Goal: Task Accomplishment & Management: Use online tool/utility

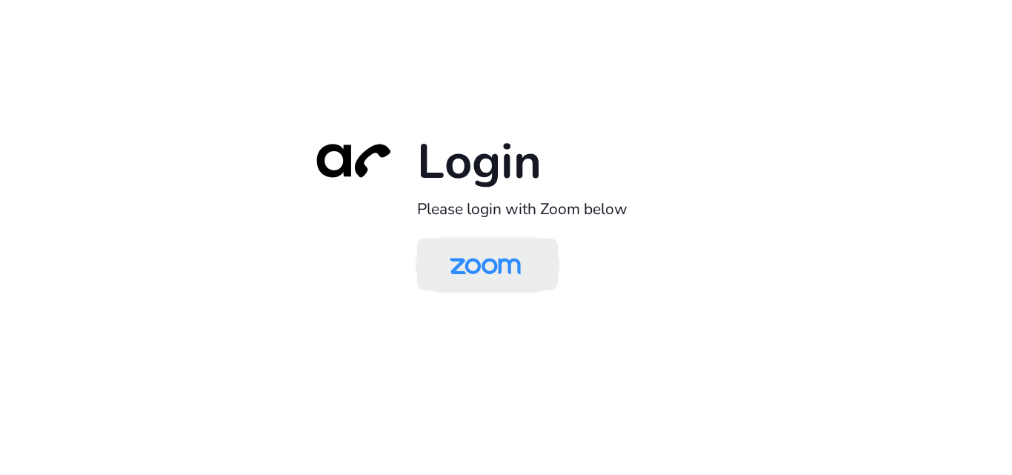
click at [508, 269] on img at bounding box center [485, 266] width 102 height 48
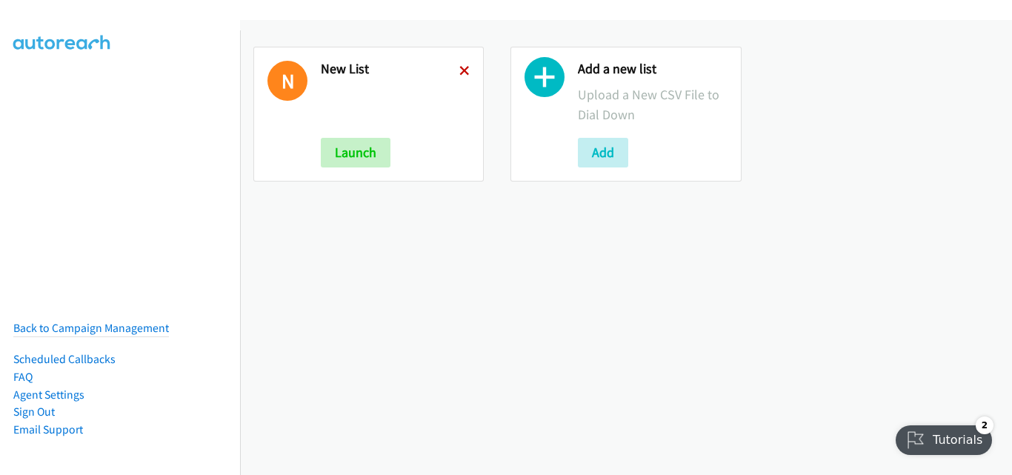
click at [459, 70] on icon at bounding box center [464, 72] width 10 height 10
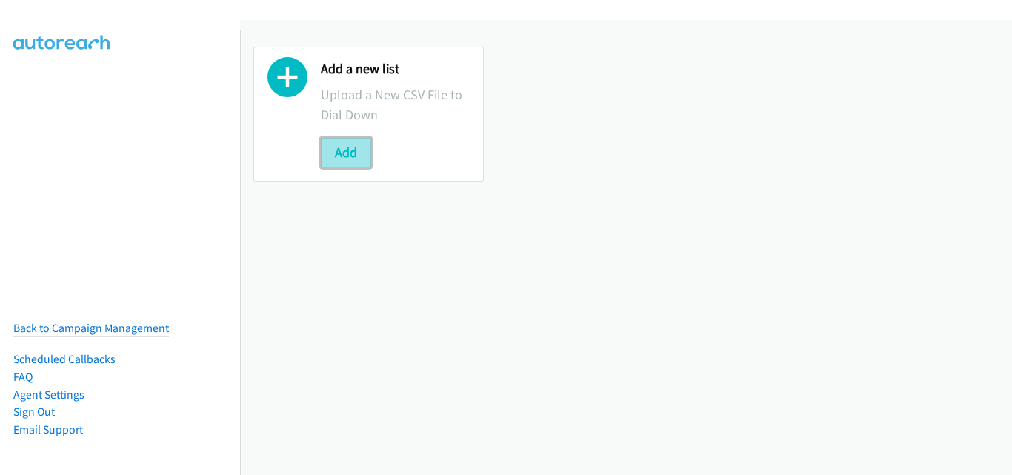
click at [350, 147] on button "Add" at bounding box center [346, 153] width 50 height 30
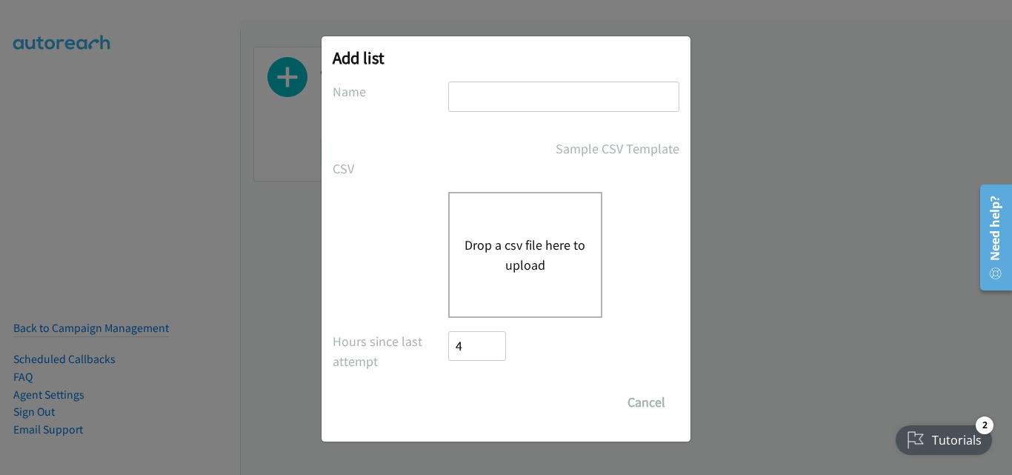
click at [519, 244] on button "Drop a csv file here to upload" at bounding box center [526, 255] width 122 height 40
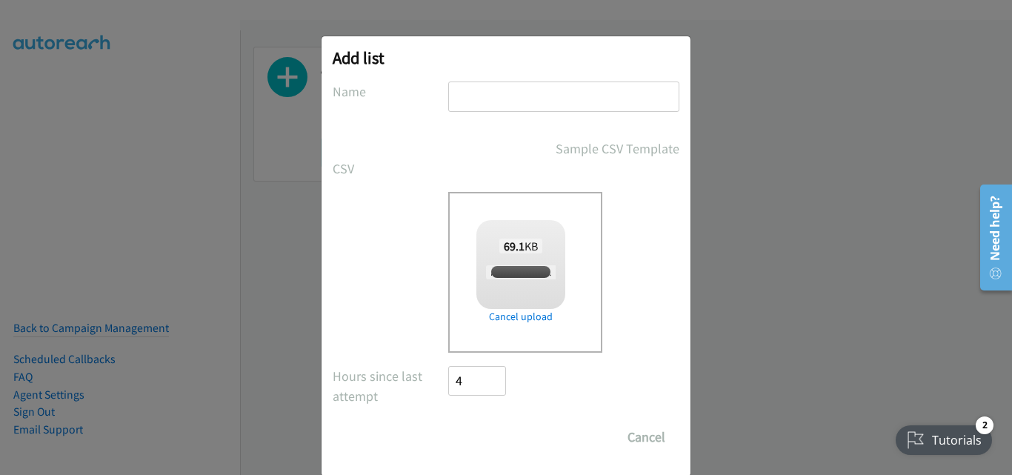
checkbox input "true"
click at [473, 98] on input "text" at bounding box center [563, 97] width 231 height 30
type input "New List"
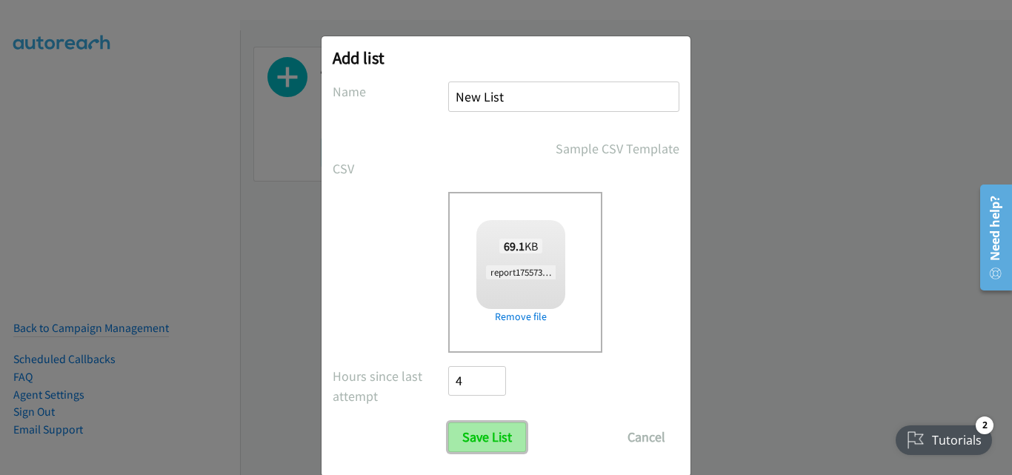
click at [493, 432] on input "Save List" at bounding box center [487, 437] width 78 height 30
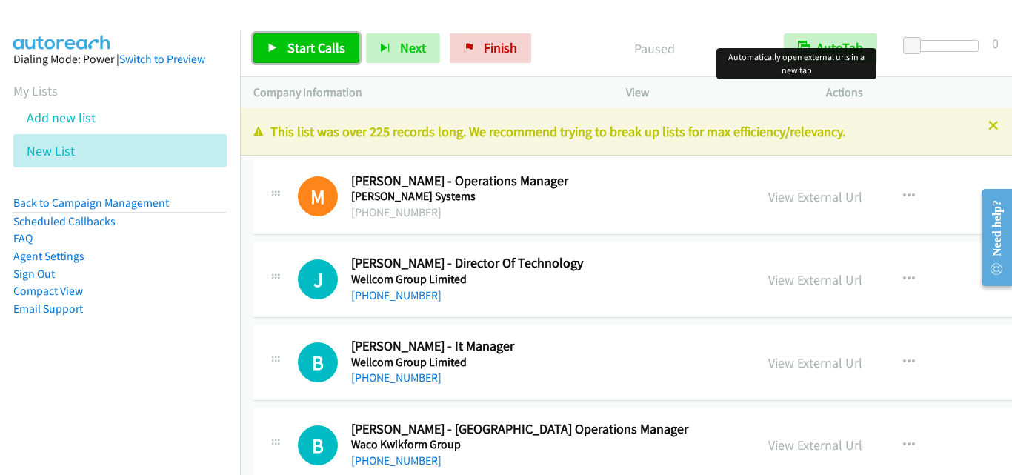
click at [259, 47] on link "Start Calls" at bounding box center [306, 48] width 106 height 30
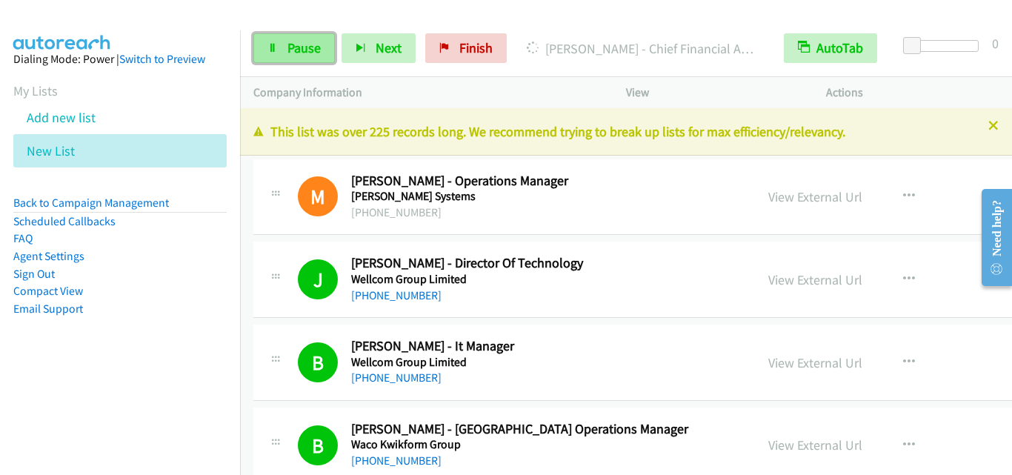
click at [313, 37] on link "Pause" at bounding box center [294, 48] width 82 height 30
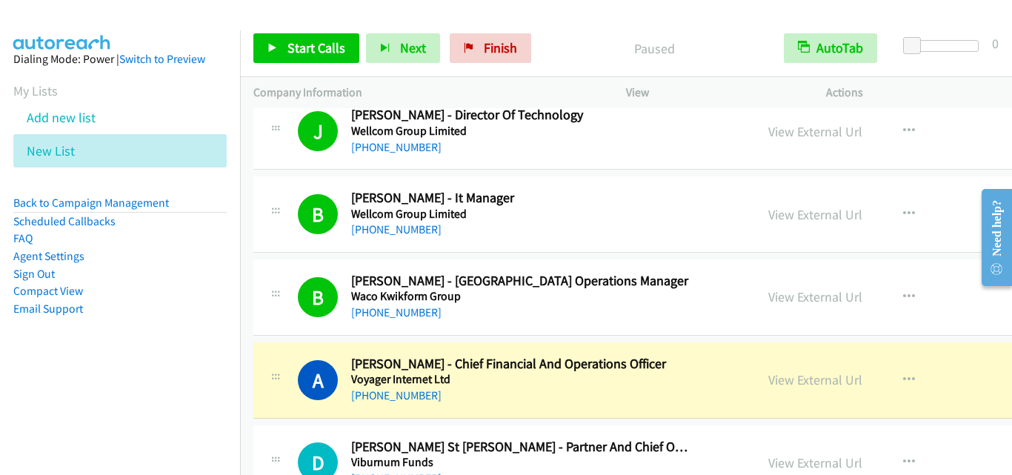
scroll to position [296, 0]
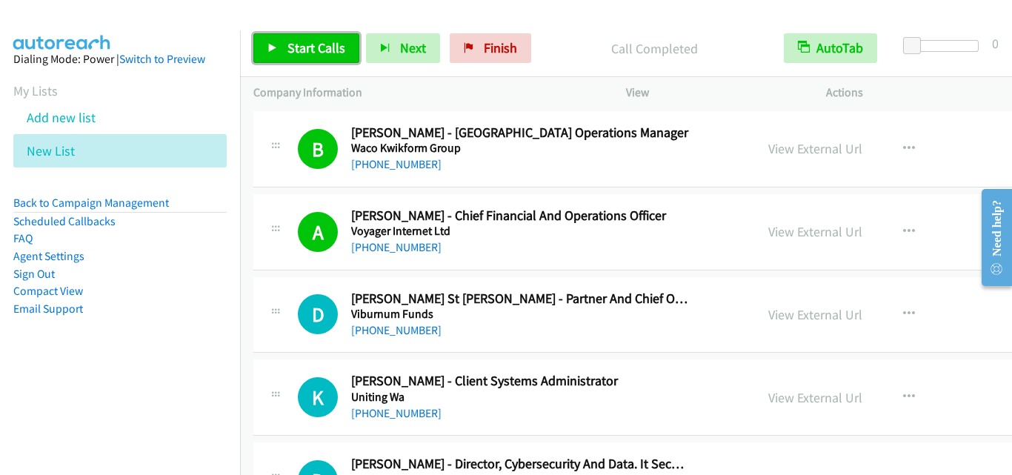
click at [329, 56] on span "Start Calls" at bounding box center [316, 47] width 58 height 17
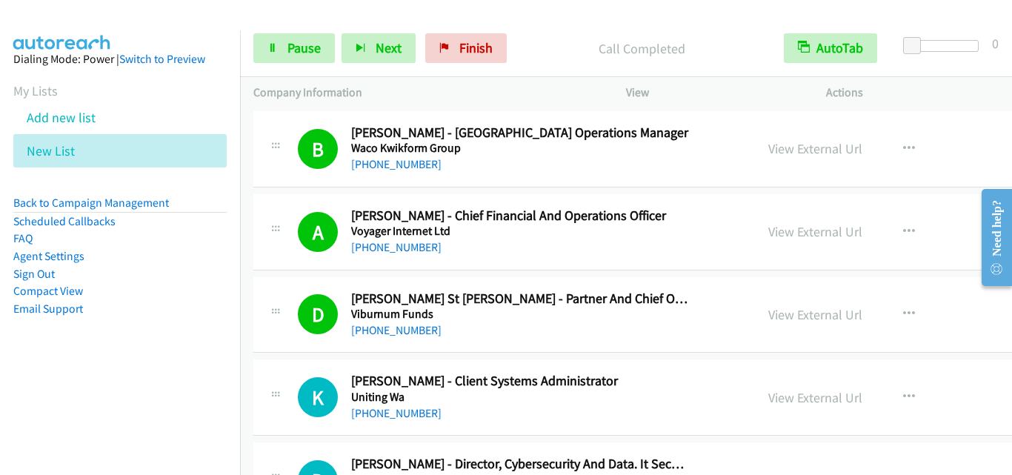
scroll to position [445, 0]
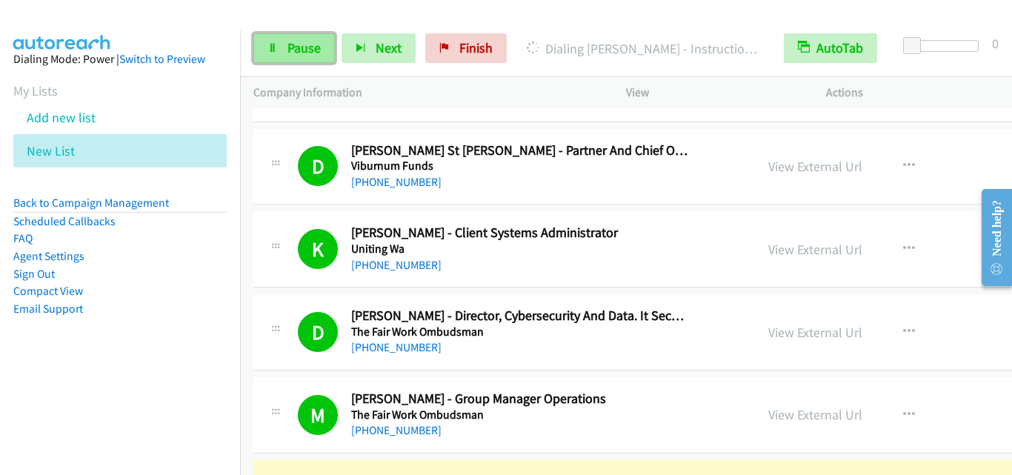
click at [322, 47] on link "Pause" at bounding box center [294, 48] width 82 height 30
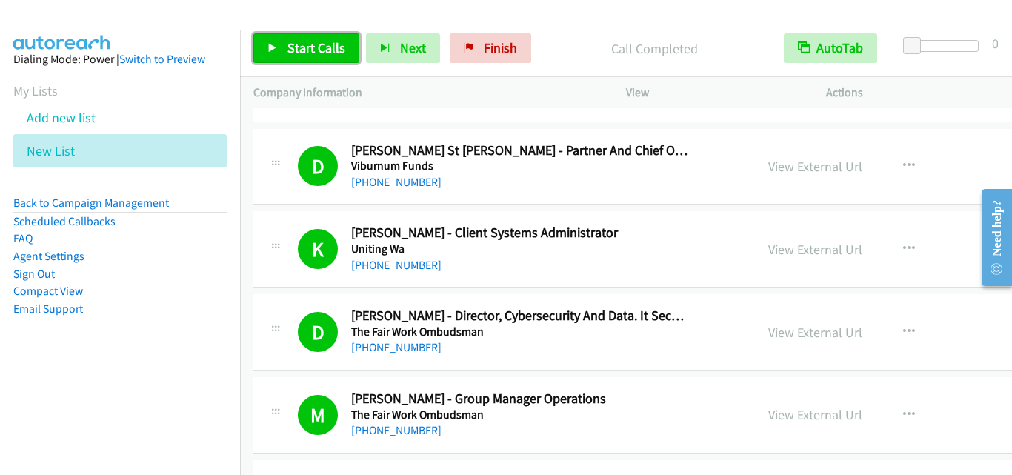
click at [331, 54] on span "Start Calls" at bounding box center [316, 47] width 58 height 17
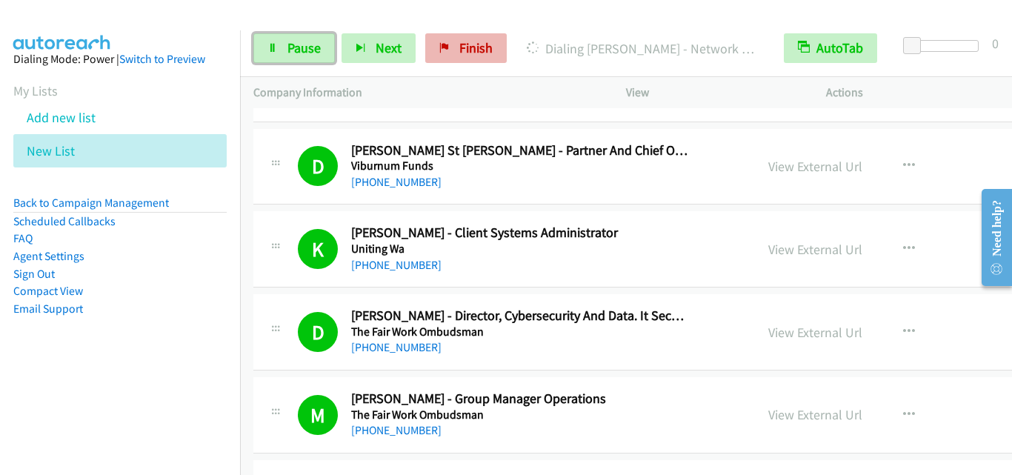
drag, startPoint x: 285, startPoint y: 53, endPoint x: 424, endPoint y: 35, distance: 139.7
click at [286, 53] on link "Pause" at bounding box center [294, 48] width 82 height 30
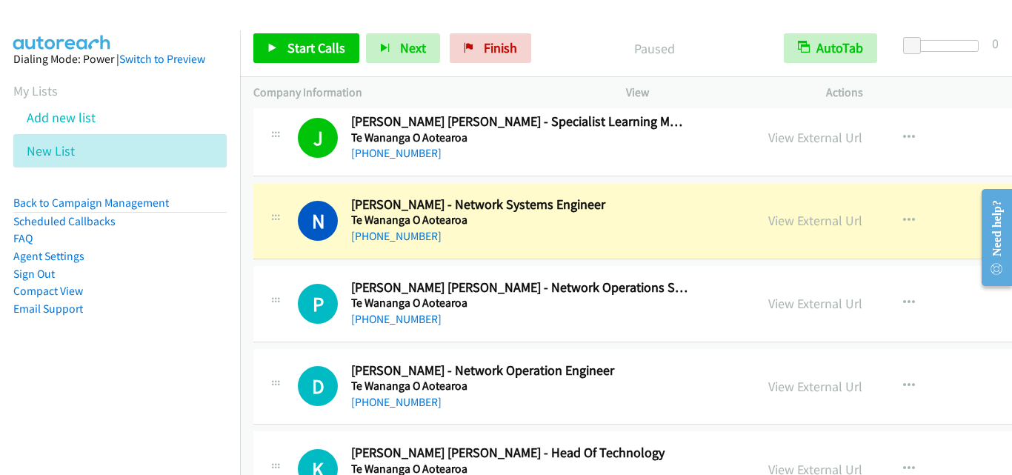
scroll to position [1111, 0]
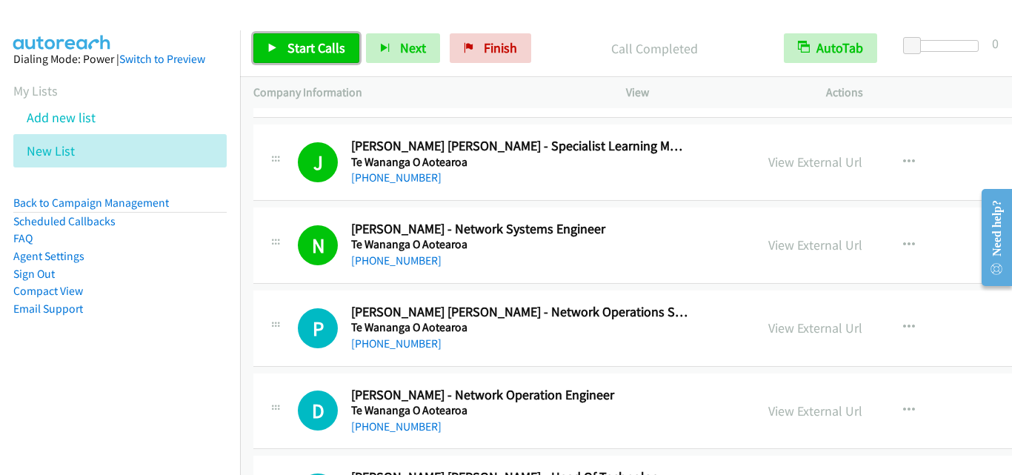
click at [324, 44] on span "Start Calls" at bounding box center [316, 47] width 58 height 17
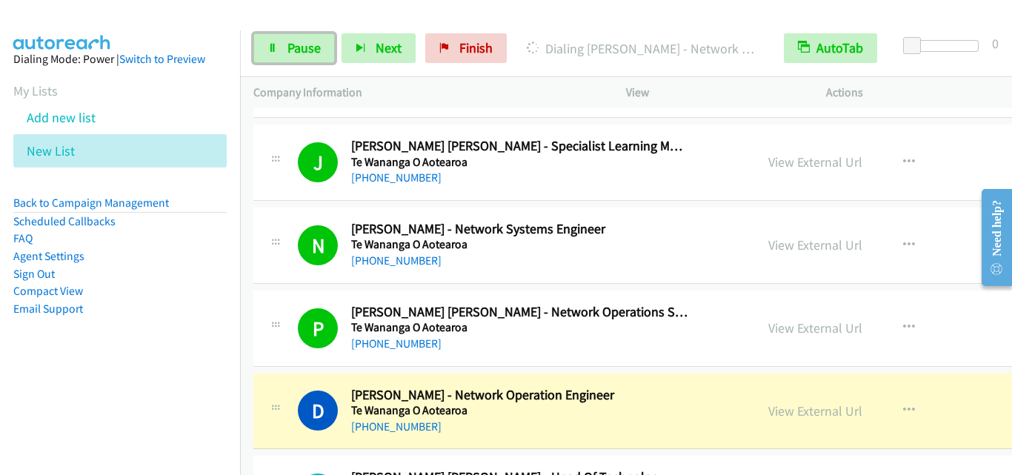
drag, startPoint x: 313, startPoint y: 46, endPoint x: 479, endPoint y: 87, distance: 171.6
click at [313, 47] on span "Pause" at bounding box center [303, 47] width 33 height 17
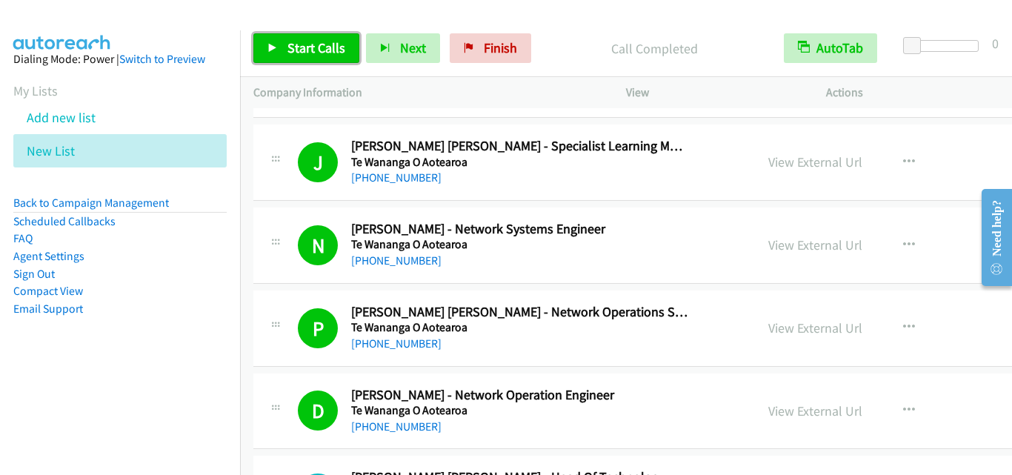
click at [309, 37] on link "Start Calls" at bounding box center [306, 48] width 106 height 30
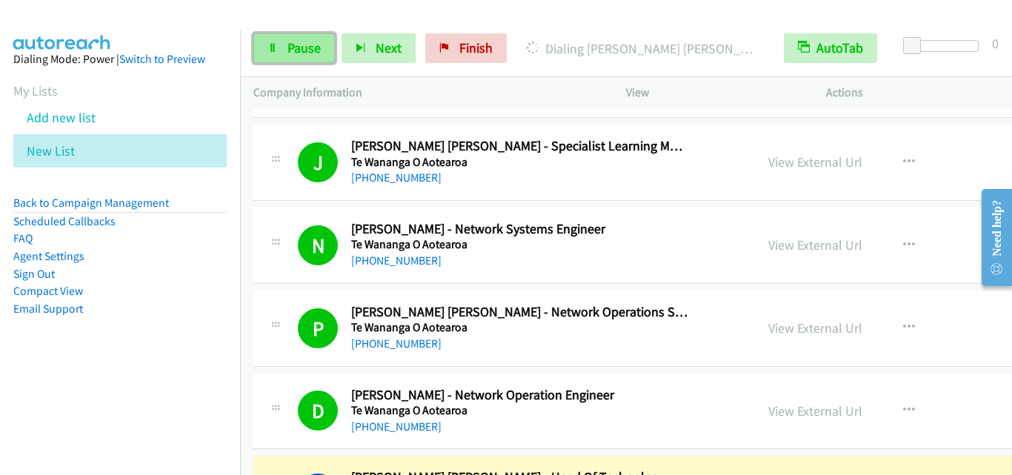
click at [326, 53] on link "Pause" at bounding box center [294, 48] width 82 height 30
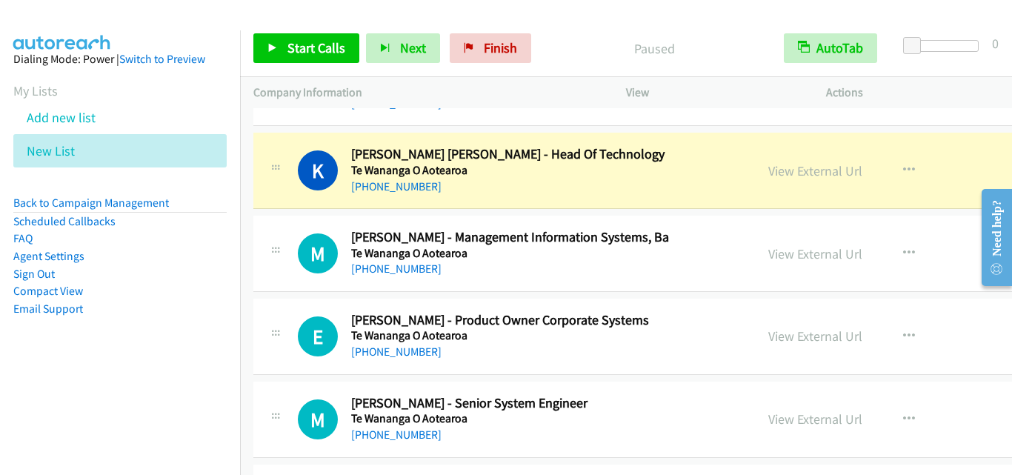
scroll to position [1408, 0]
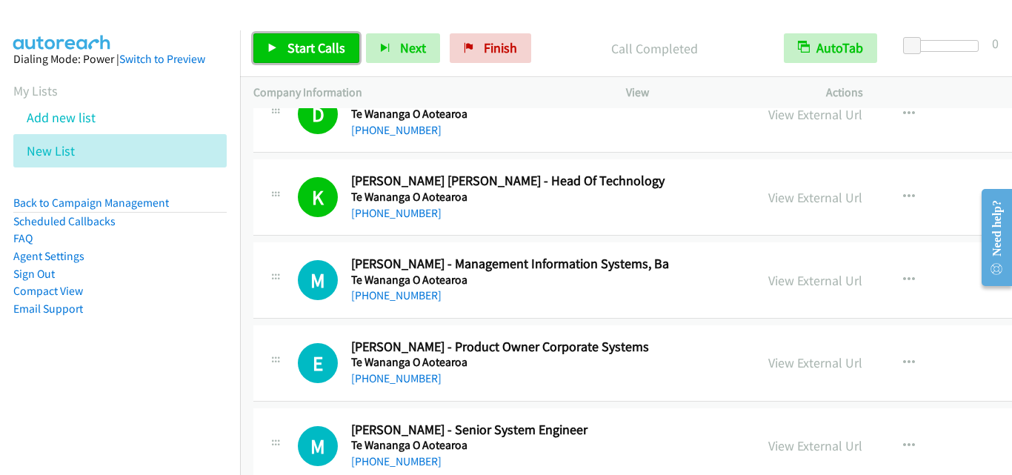
click at [322, 59] on link "Start Calls" at bounding box center [306, 48] width 106 height 30
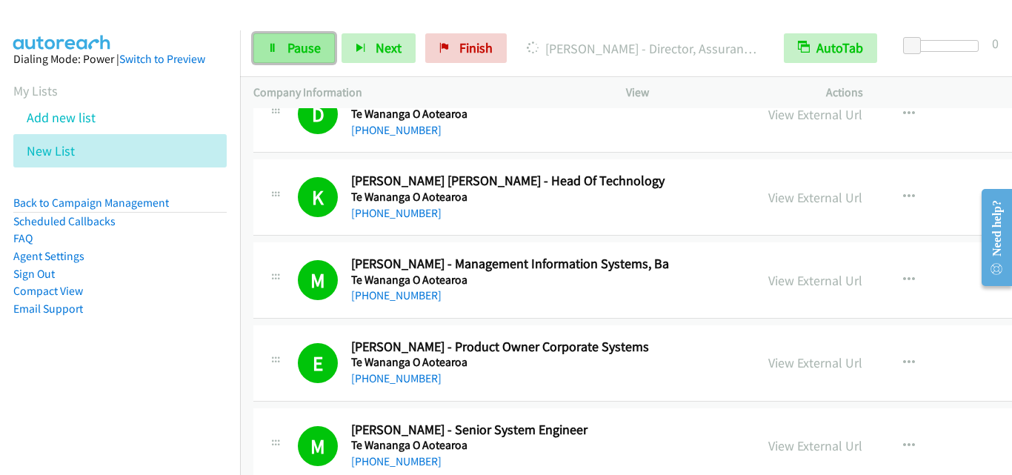
click at [296, 50] on span "Pause" at bounding box center [303, 47] width 33 height 17
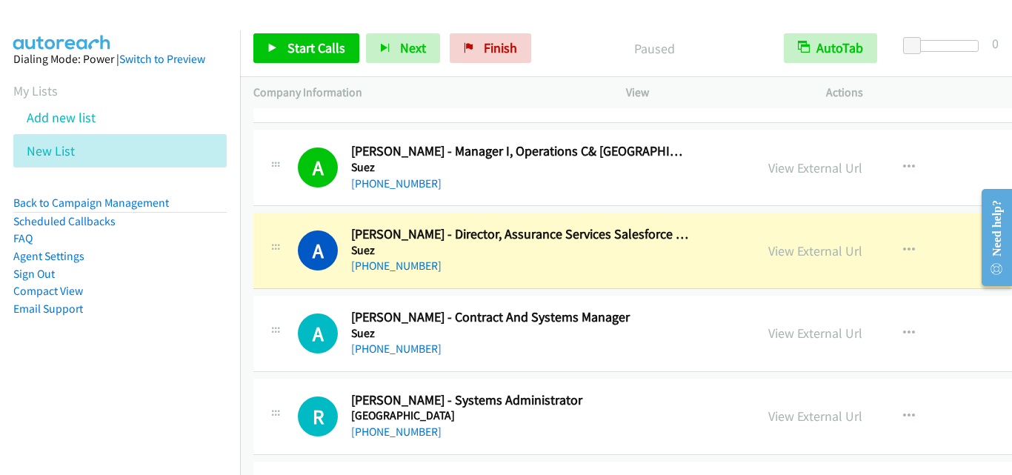
scroll to position [1852, 0]
click at [768, 329] on link "View External Url" at bounding box center [815, 332] width 94 height 17
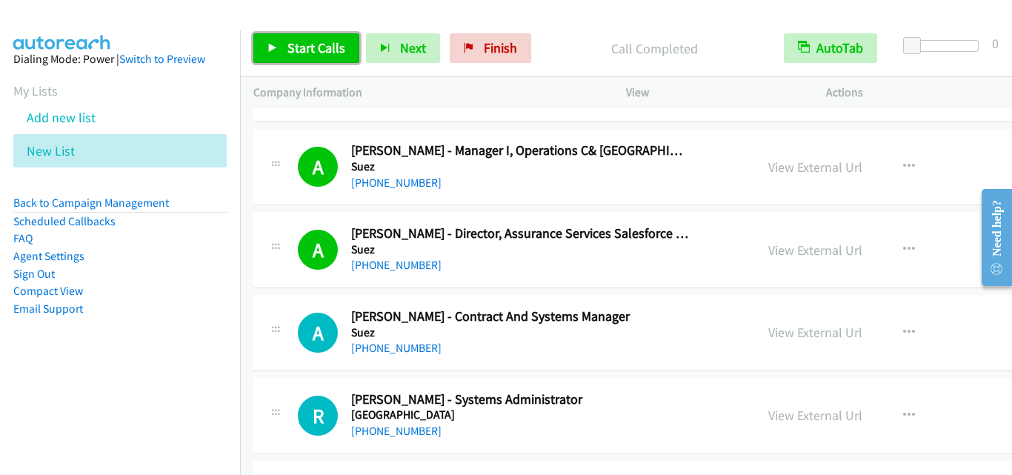
click at [307, 51] on span "Start Calls" at bounding box center [316, 47] width 58 height 17
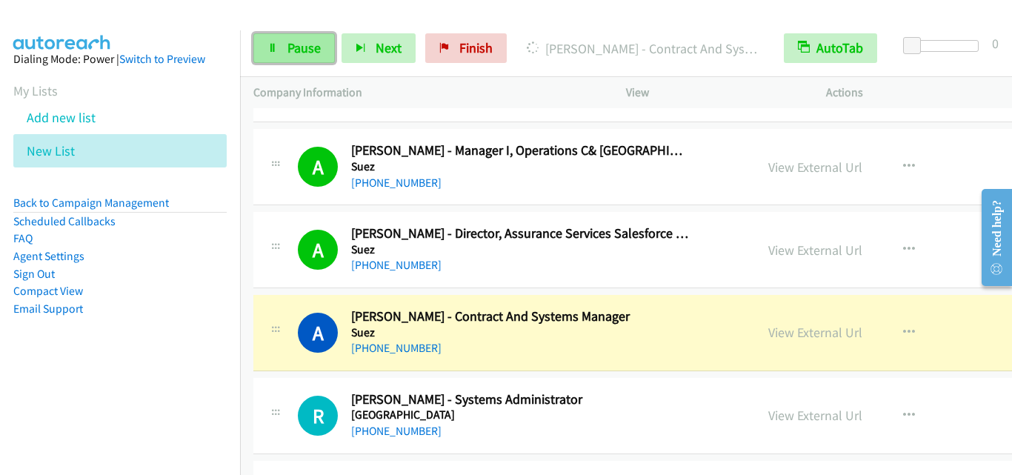
click at [293, 44] on span "Pause" at bounding box center [303, 47] width 33 height 17
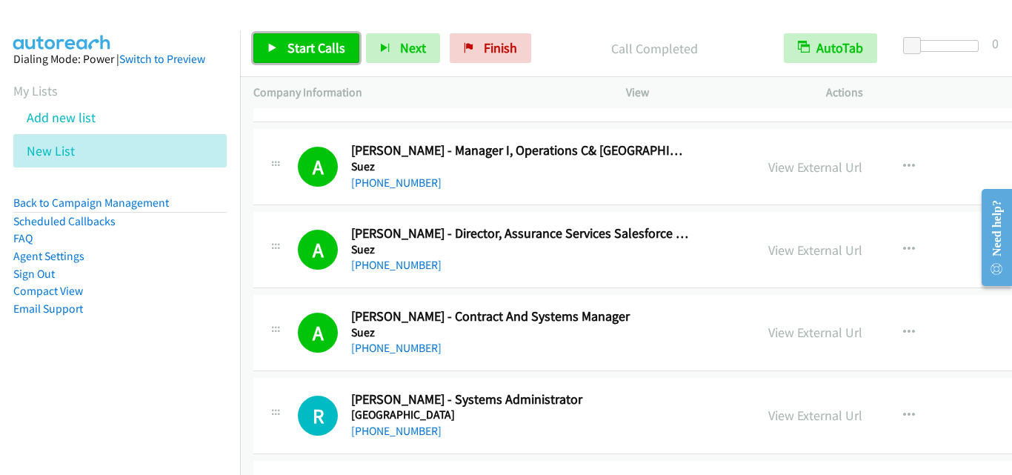
click at [322, 46] on span "Start Calls" at bounding box center [316, 47] width 58 height 17
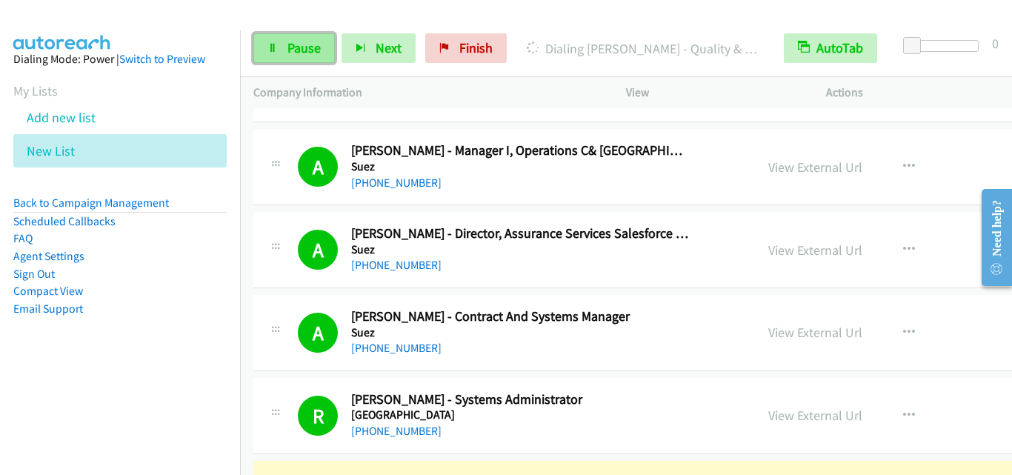
click at [290, 55] on span "Pause" at bounding box center [303, 47] width 33 height 17
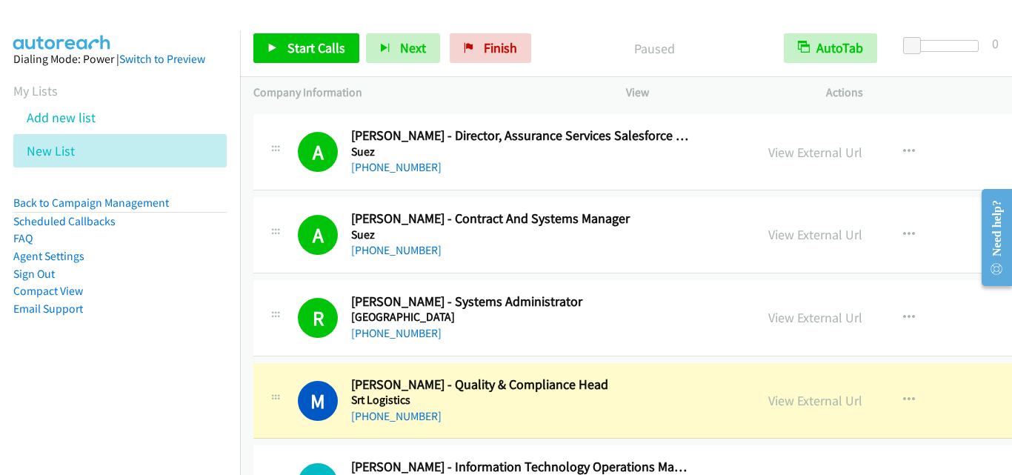
scroll to position [2075, 0]
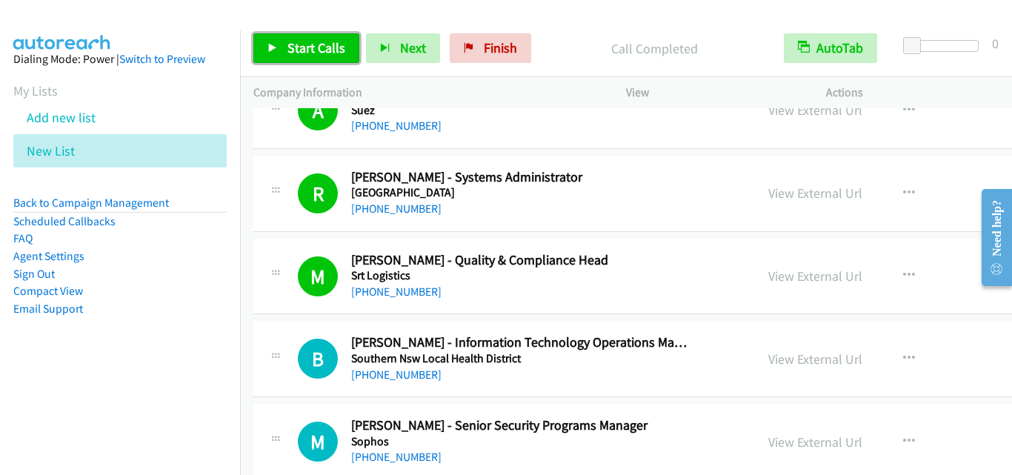
click at [336, 44] on span "Start Calls" at bounding box center [316, 47] width 58 height 17
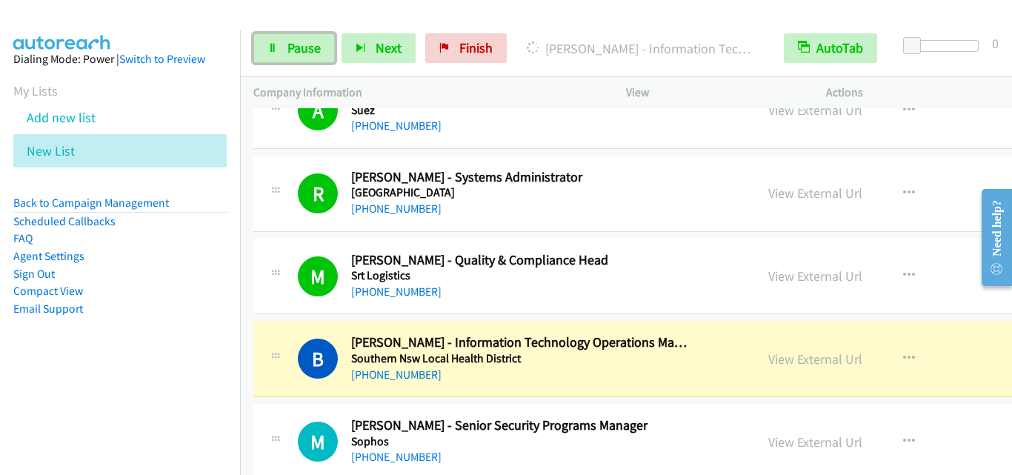
drag, startPoint x: 302, startPoint y: 45, endPoint x: 635, endPoint y: 104, distance: 337.9
click at [302, 44] on span "Pause" at bounding box center [303, 47] width 33 height 17
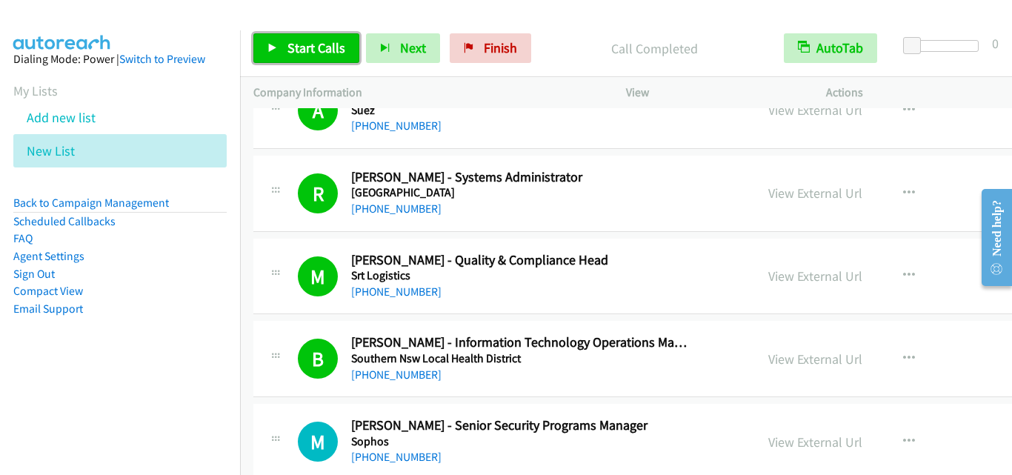
click at [342, 48] on span "Start Calls" at bounding box center [316, 47] width 58 height 17
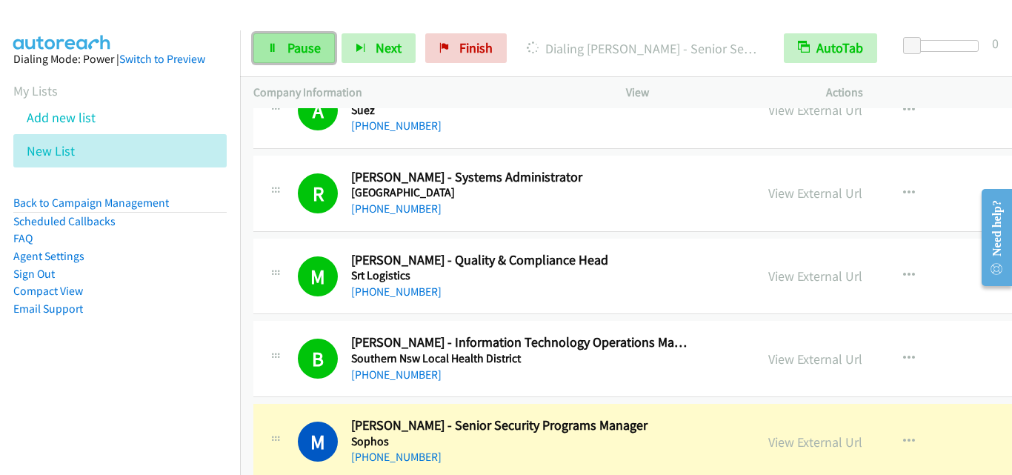
click at [309, 59] on link "Pause" at bounding box center [294, 48] width 82 height 30
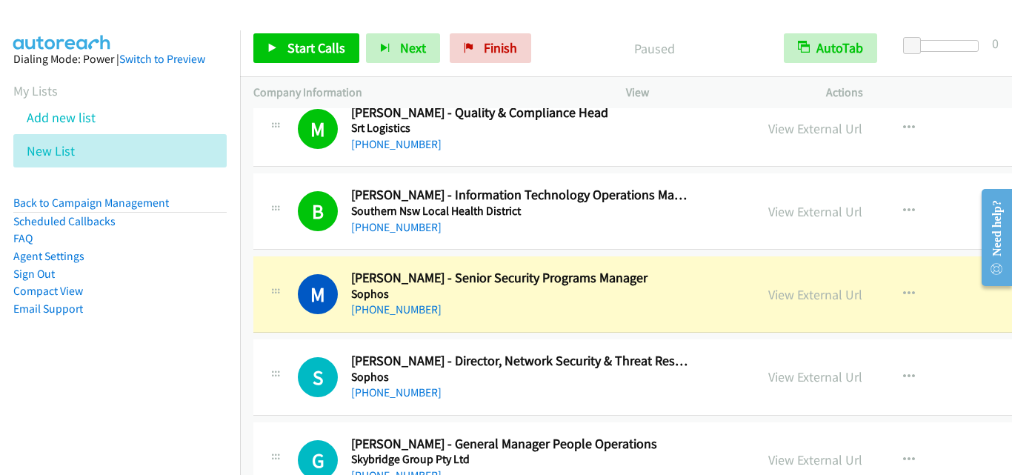
scroll to position [2223, 0]
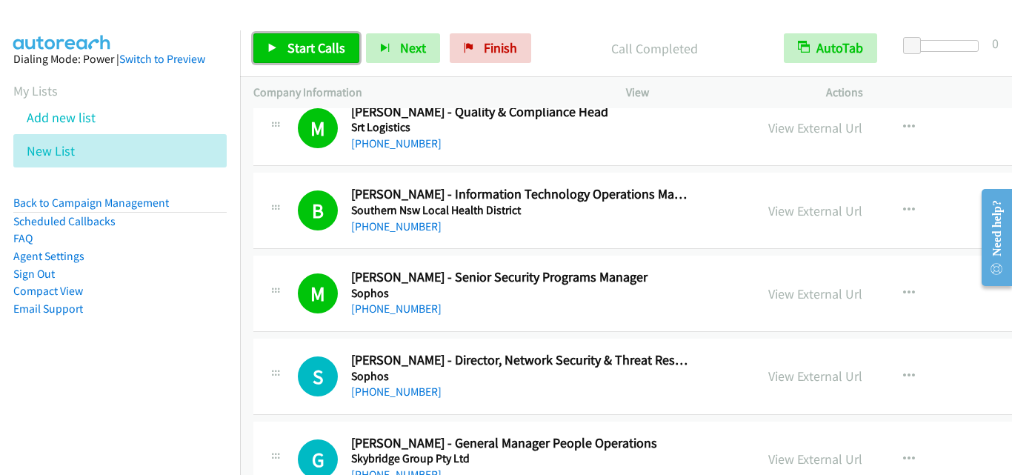
click at [299, 48] on span "Start Calls" at bounding box center [316, 47] width 58 height 17
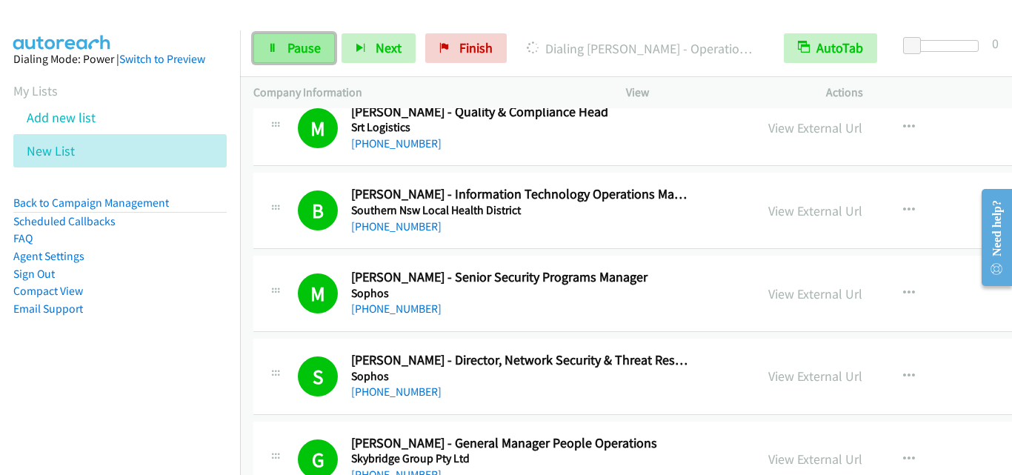
click at [314, 50] on span "Pause" at bounding box center [303, 47] width 33 height 17
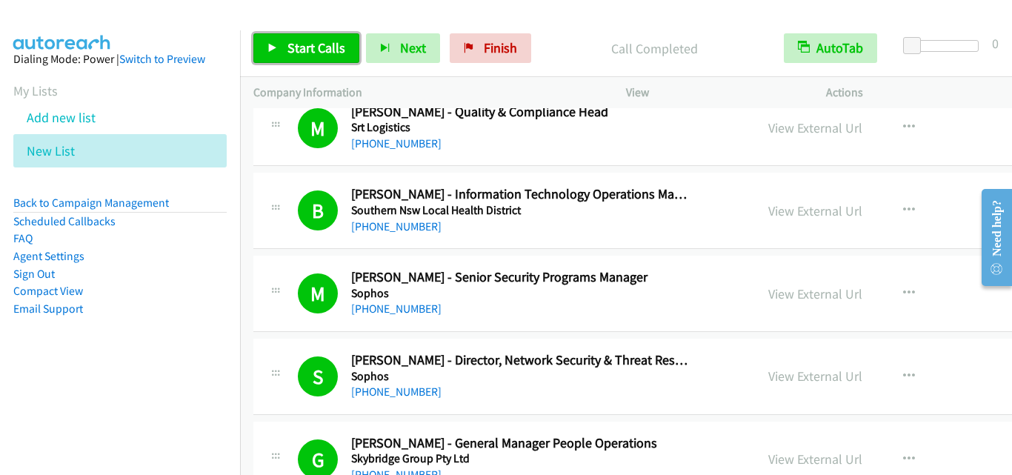
click at [327, 53] on span "Start Calls" at bounding box center [316, 47] width 58 height 17
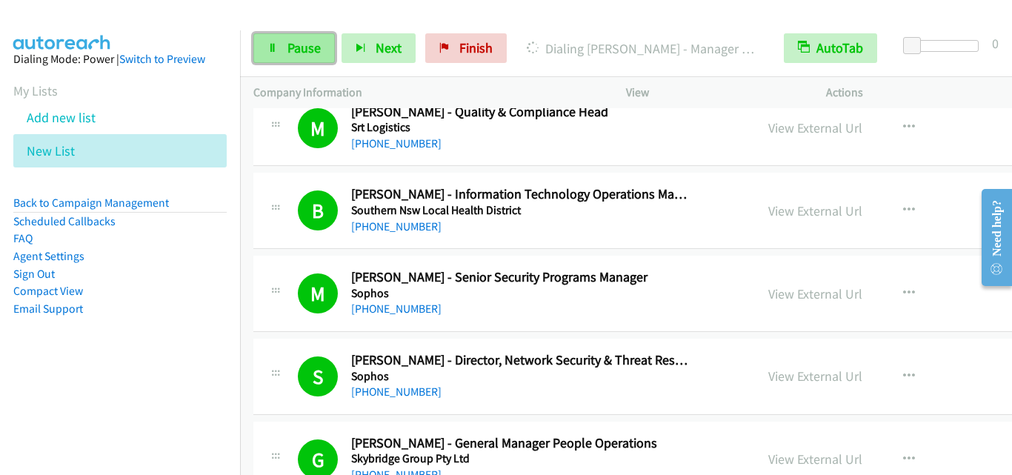
click at [318, 53] on span "Pause" at bounding box center [303, 47] width 33 height 17
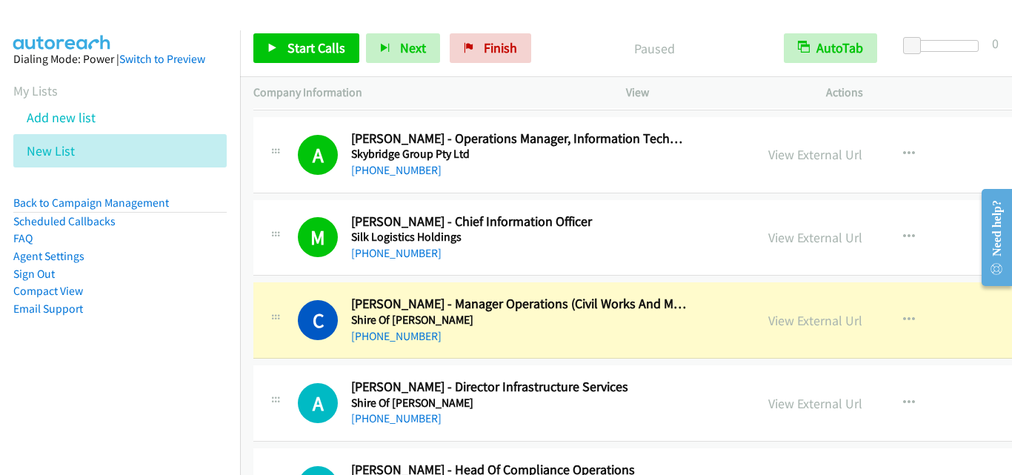
scroll to position [2667, 0]
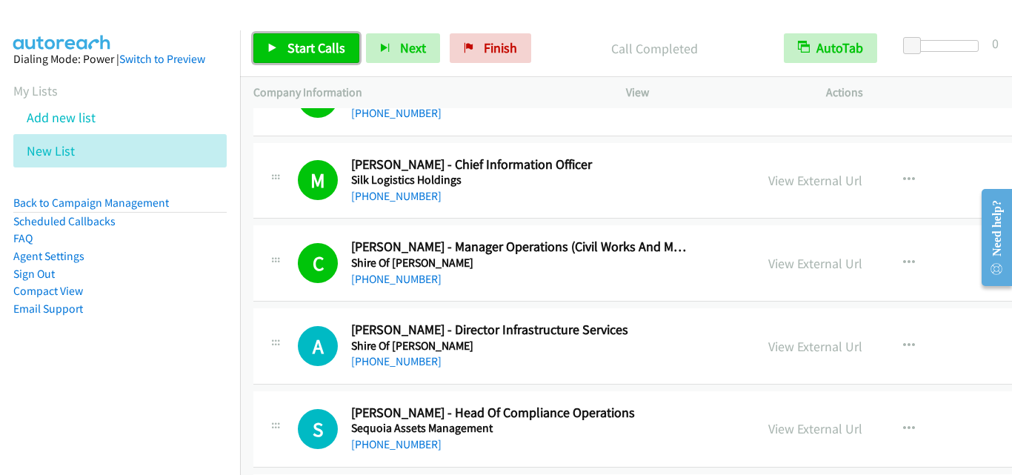
click at [313, 44] on span "Start Calls" at bounding box center [316, 47] width 58 height 17
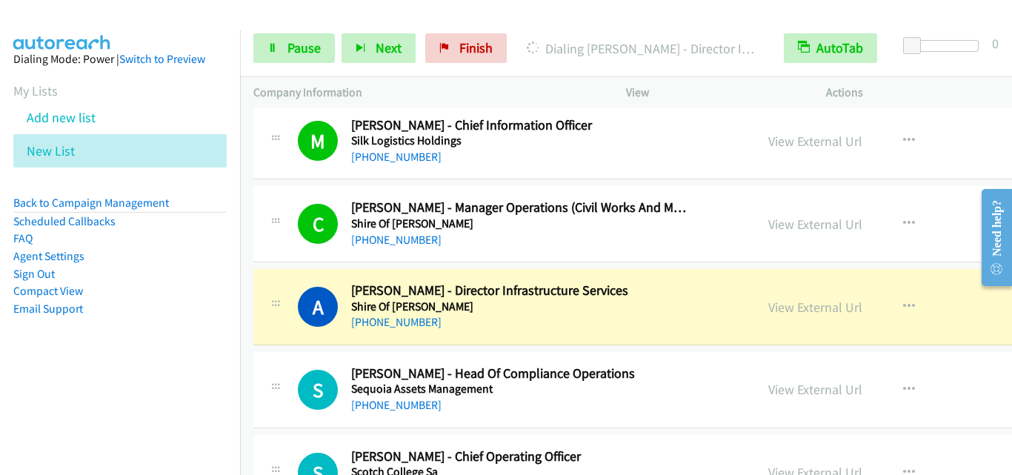
scroll to position [2742, 0]
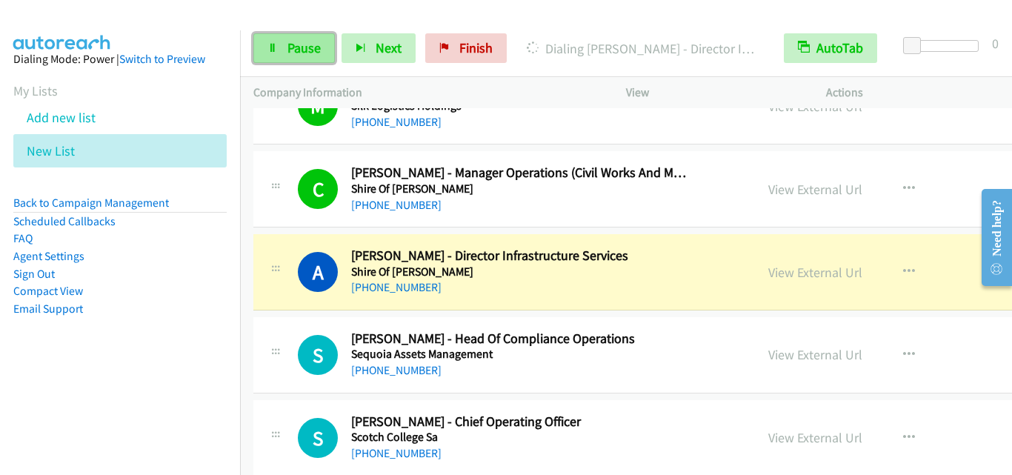
click at [312, 59] on link "Pause" at bounding box center [294, 48] width 82 height 30
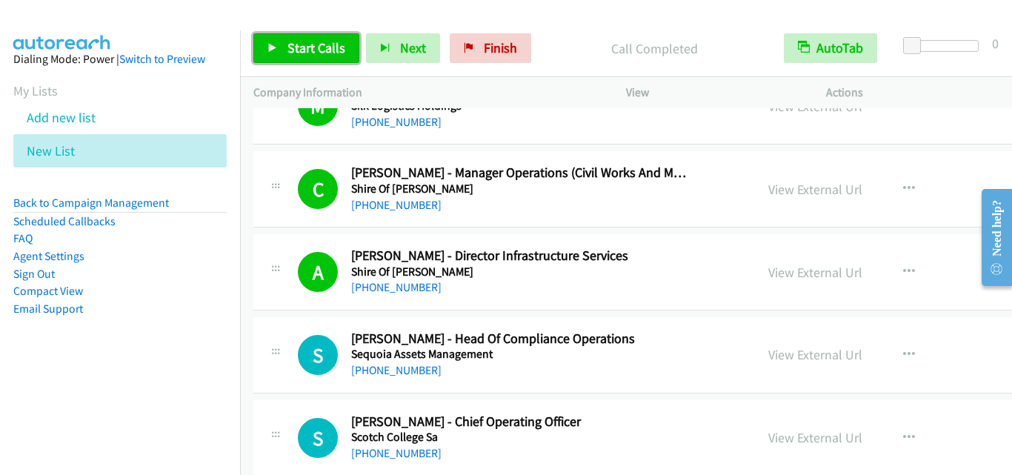
click at [319, 53] on span "Start Calls" at bounding box center [316, 47] width 58 height 17
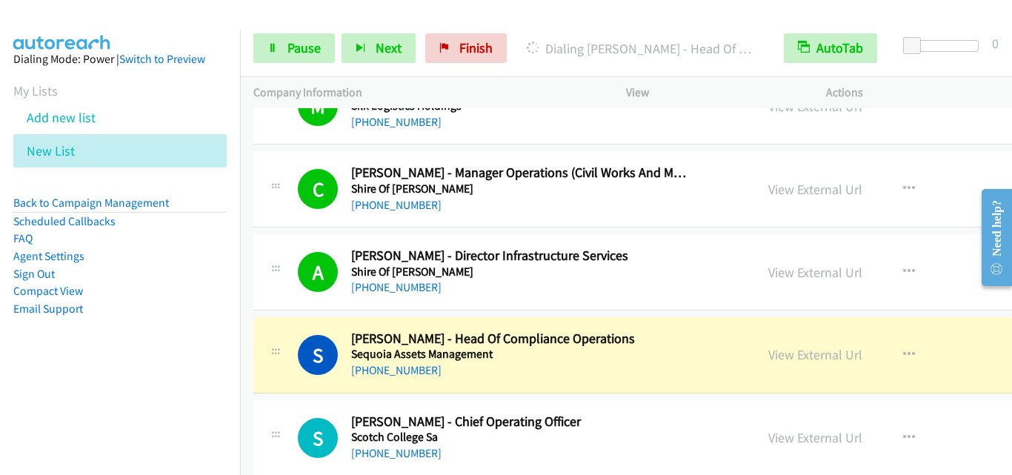
click at [308, 33] on div "Start Calls Pause Next Finish Dialing Steve Kallona - Head Of Compliance Operat…" at bounding box center [626, 48] width 772 height 57
click at [308, 53] on span "Pause" at bounding box center [303, 47] width 33 height 17
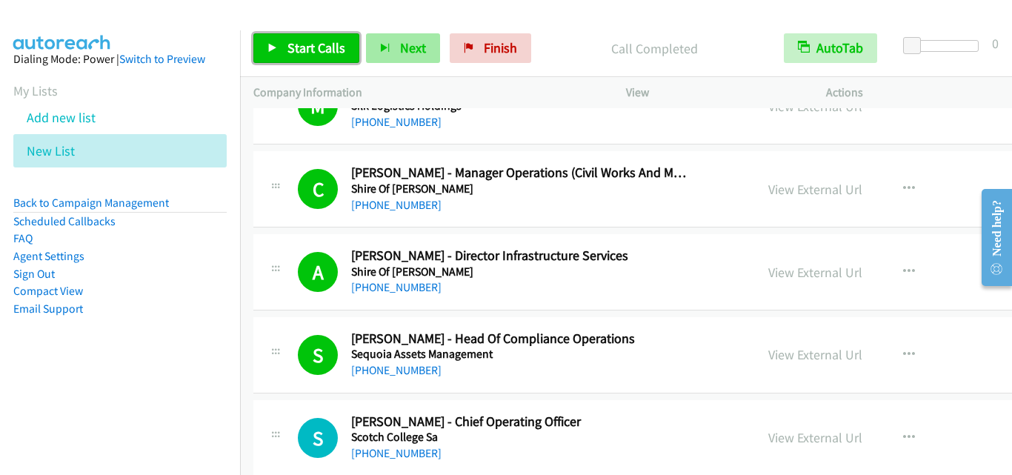
click at [330, 39] on span "Start Calls" at bounding box center [316, 47] width 58 height 17
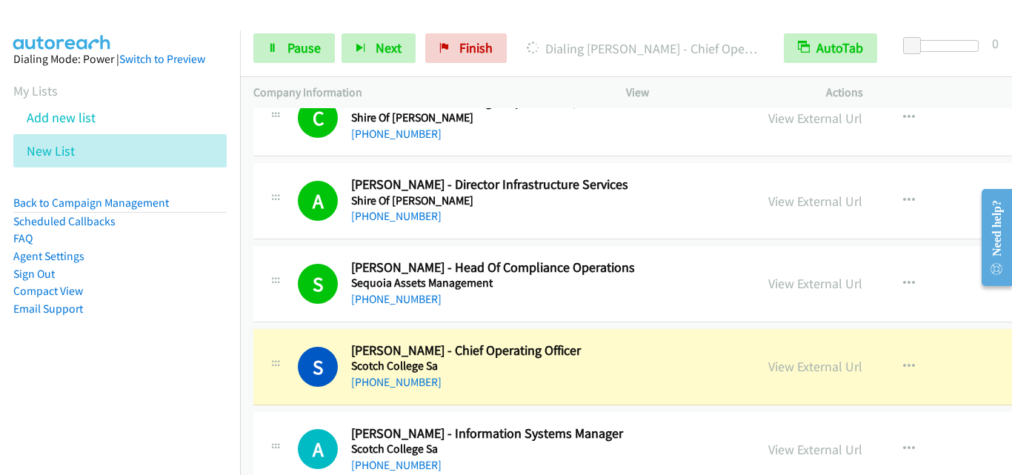
scroll to position [2890, 0]
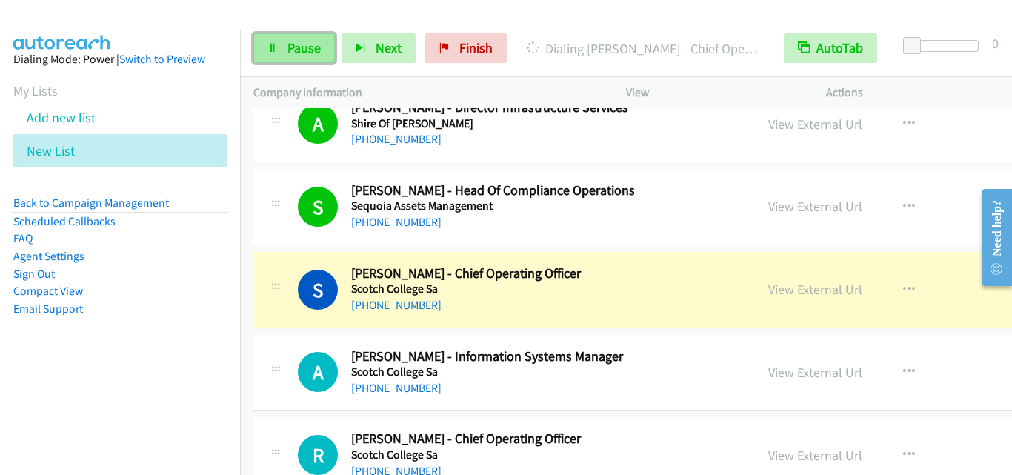
click at [285, 46] on link "Pause" at bounding box center [294, 48] width 82 height 30
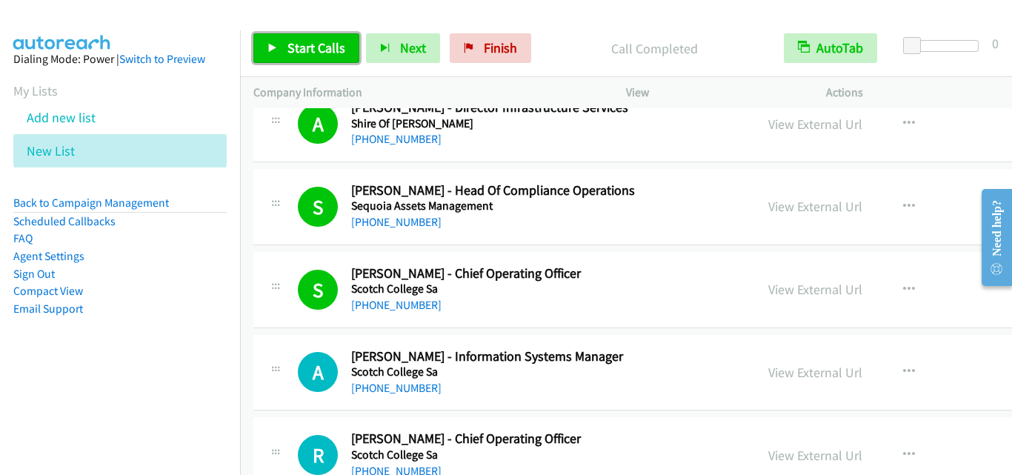
click at [317, 44] on span "Start Calls" at bounding box center [316, 47] width 58 height 17
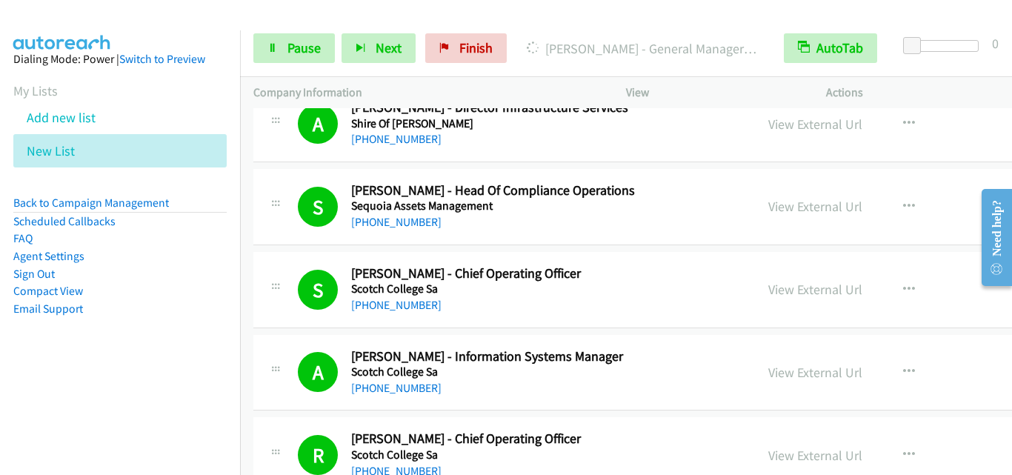
click at [320, 64] on div "Start Calls Pause Next Finish Dialing Simon Chamberlain - General Manager Infra…" at bounding box center [626, 48] width 772 height 57
click at [314, 42] on span "Pause" at bounding box center [303, 47] width 33 height 17
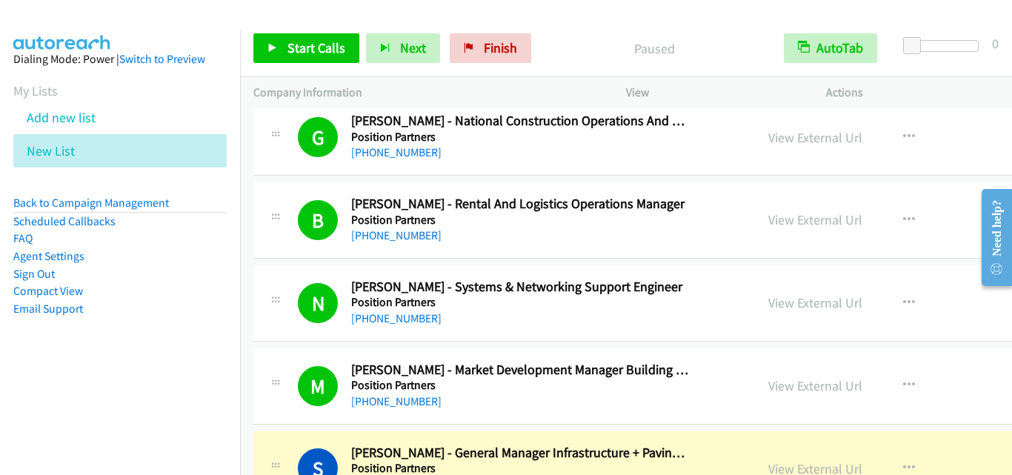
scroll to position [3853, 0]
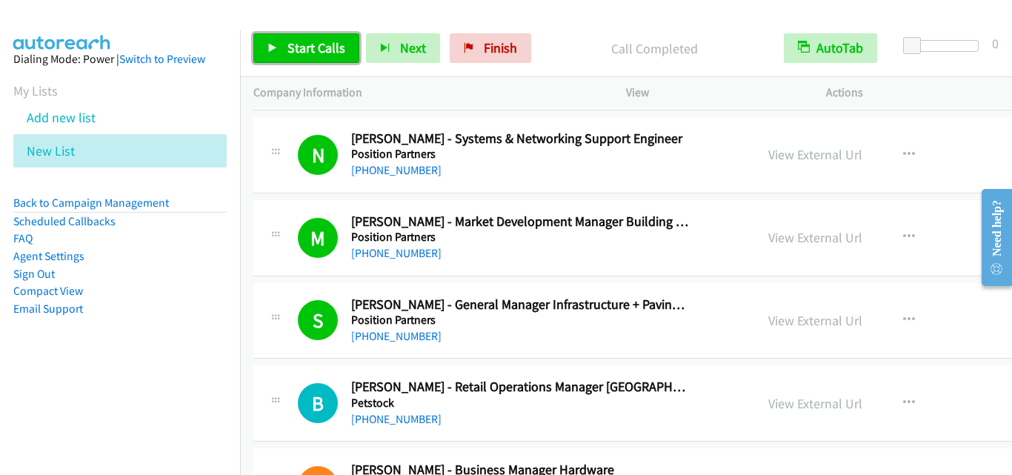
drag, startPoint x: 259, startPoint y: 50, endPoint x: 348, endPoint y: 99, distance: 100.5
click at [262, 50] on link "Start Calls" at bounding box center [306, 48] width 106 height 30
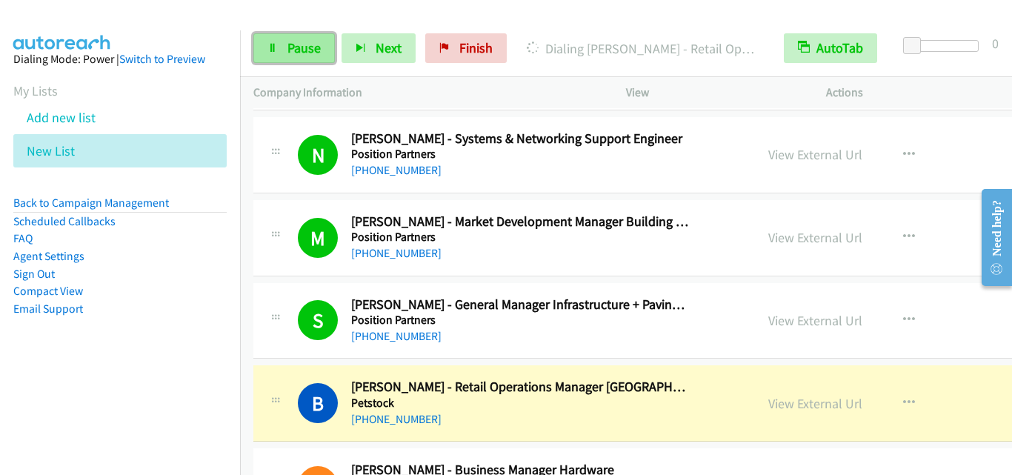
click at [309, 43] on span "Pause" at bounding box center [303, 47] width 33 height 17
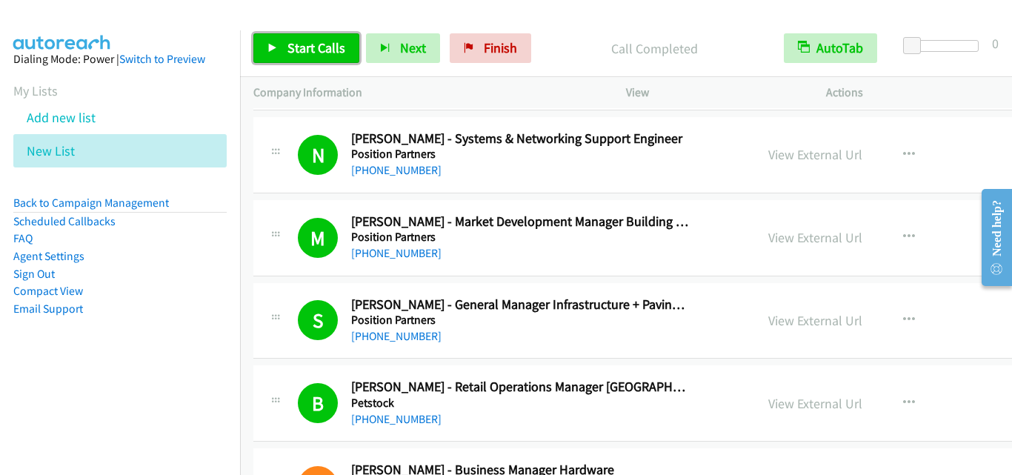
click at [325, 39] on link "Start Calls" at bounding box center [306, 48] width 106 height 30
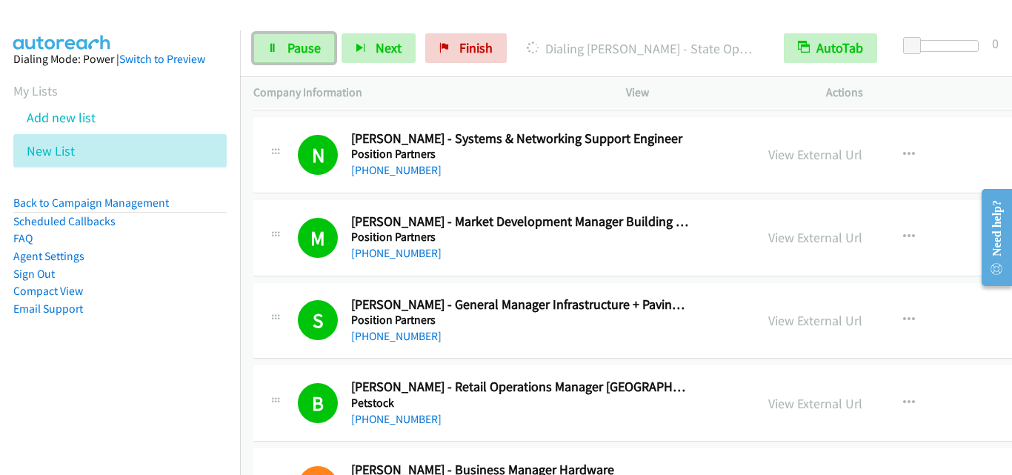
drag, startPoint x: 291, startPoint y: 47, endPoint x: 597, endPoint y: 124, distance: 315.6
click at [292, 47] on span "Pause" at bounding box center [303, 47] width 33 height 17
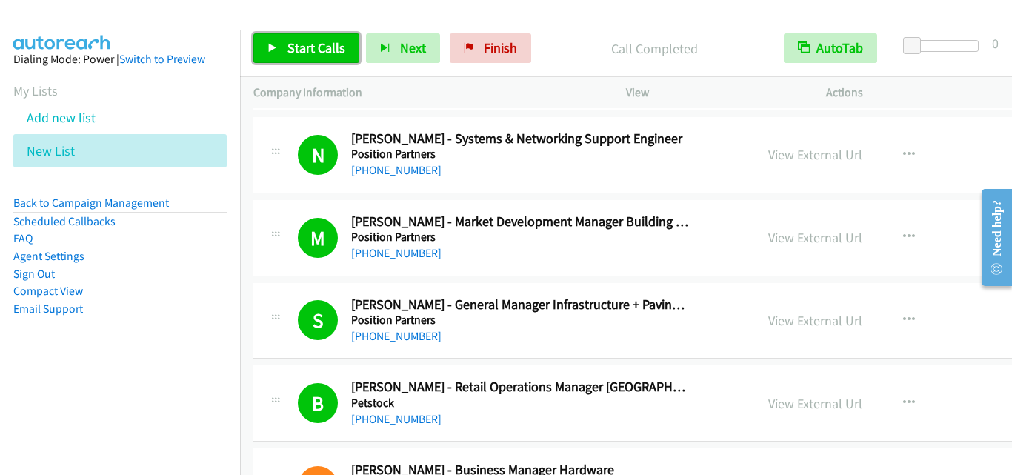
click at [322, 50] on span "Start Calls" at bounding box center [316, 47] width 58 height 17
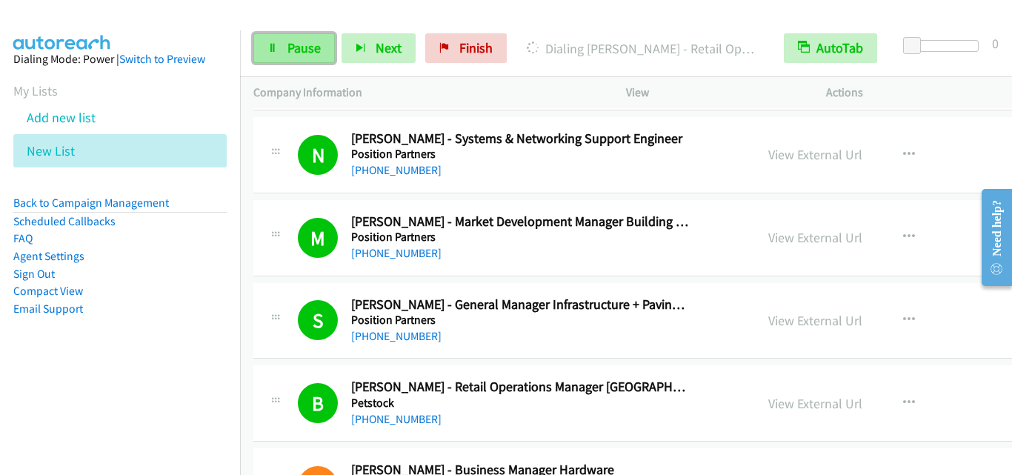
click at [320, 48] on link "Pause" at bounding box center [294, 48] width 82 height 30
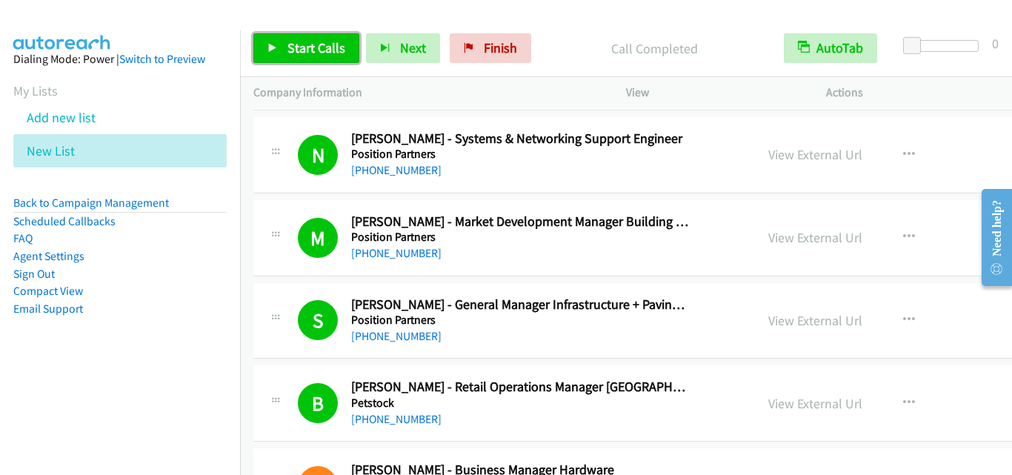
click at [347, 50] on link "Start Calls" at bounding box center [306, 48] width 106 height 30
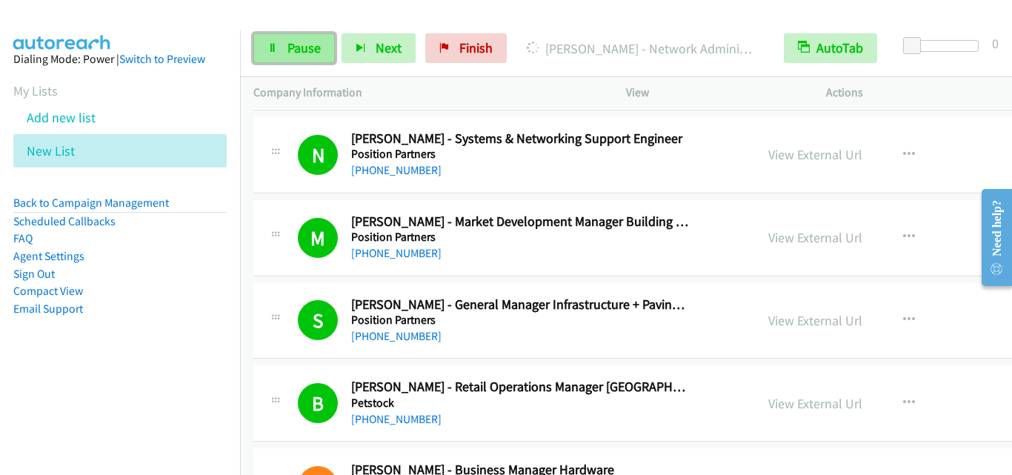
click at [326, 49] on link "Pause" at bounding box center [294, 48] width 82 height 30
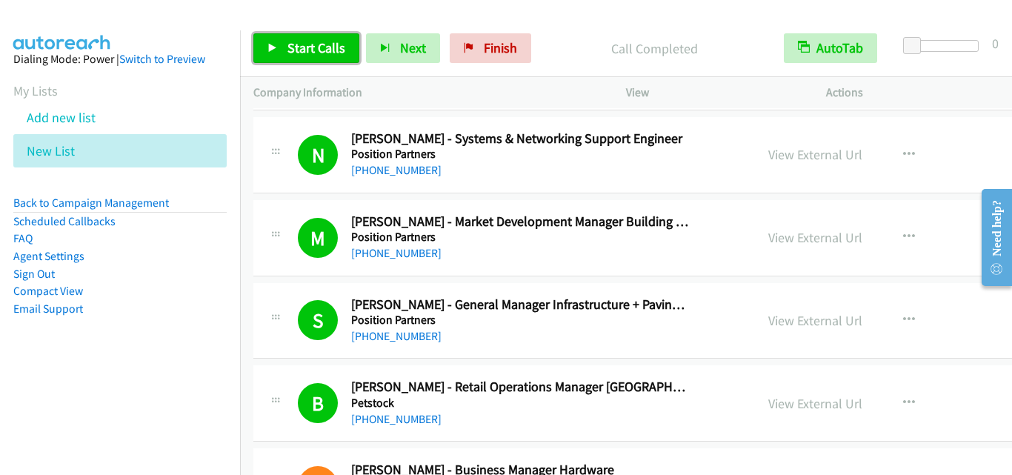
click at [311, 48] on span "Start Calls" at bounding box center [316, 47] width 58 height 17
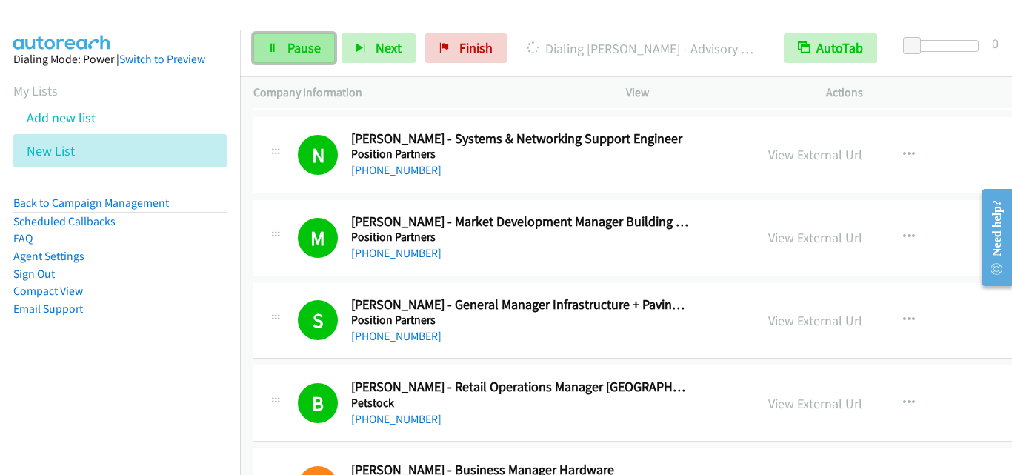
click at [321, 54] on link "Pause" at bounding box center [294, 48] width 82 height 30
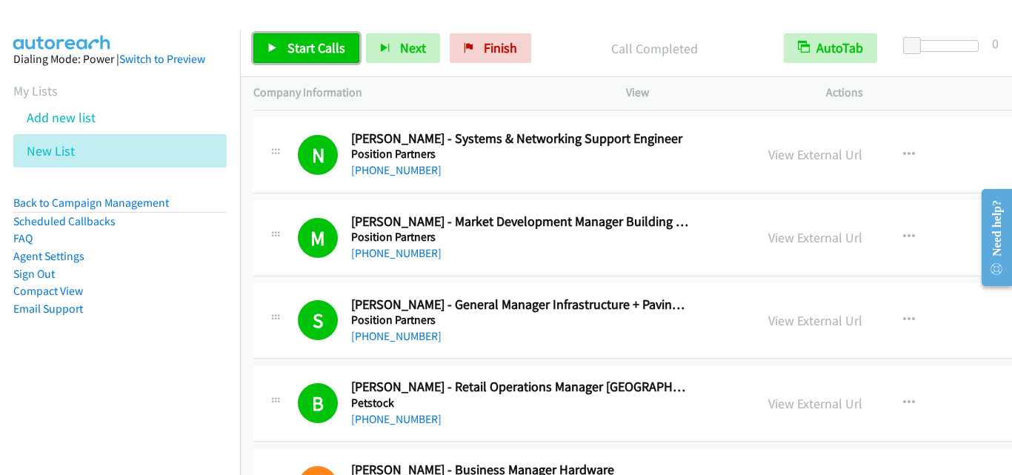
click at [332, 44] on span "Start Calls" at bounding box center [316, 47] width 58 height 17
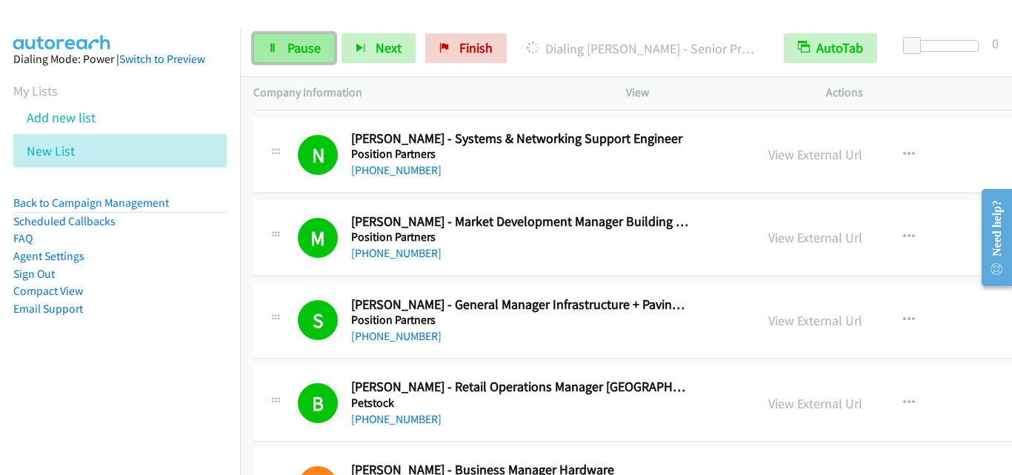
click at [277, 44] on icon at bounding box center [272, 49] width 10 height 10
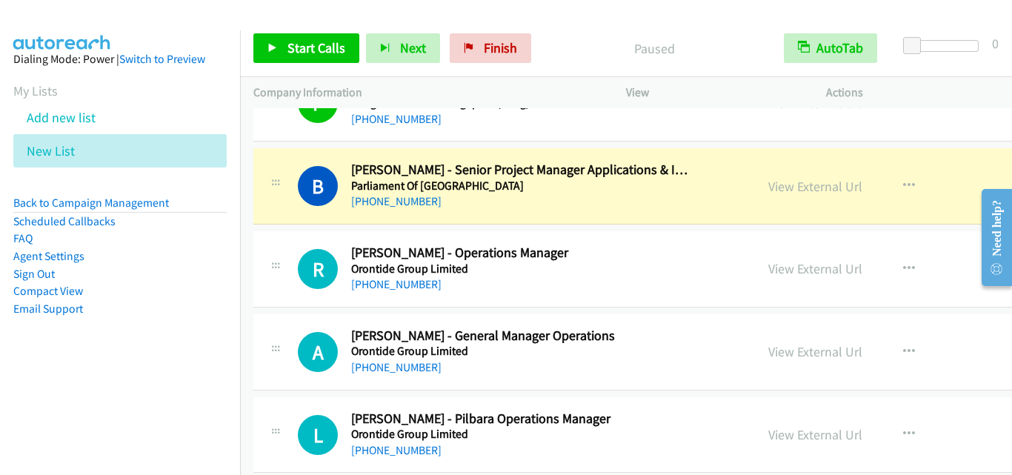
scroll to position [4594, 0]
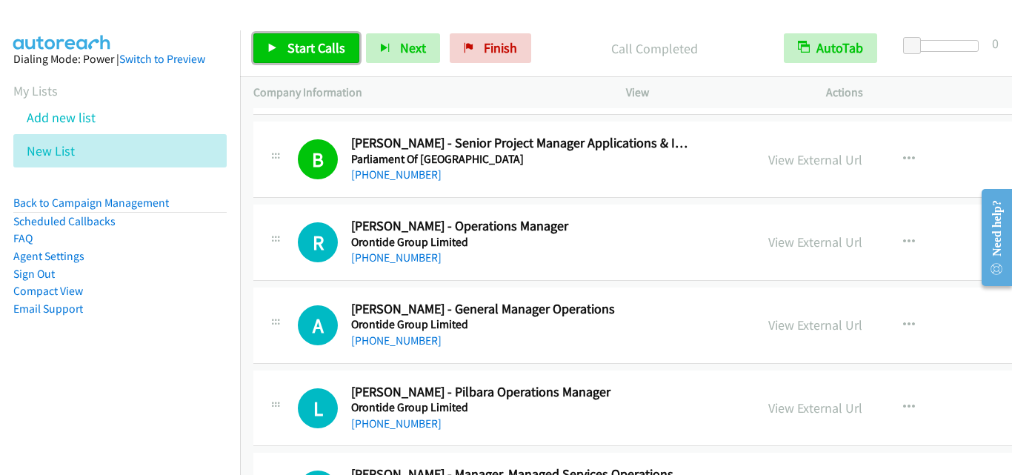
click at [327, 40] on span "Start Calls" at bounding box center [316, 47] width 58 height 17
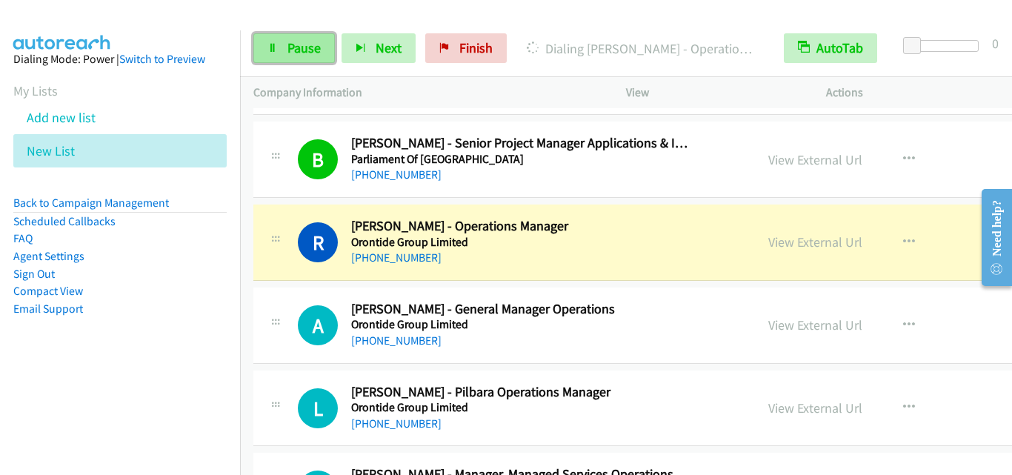
click at [316, 42] on span "Pause" at bounding box center [303, 47] width 33 height 17
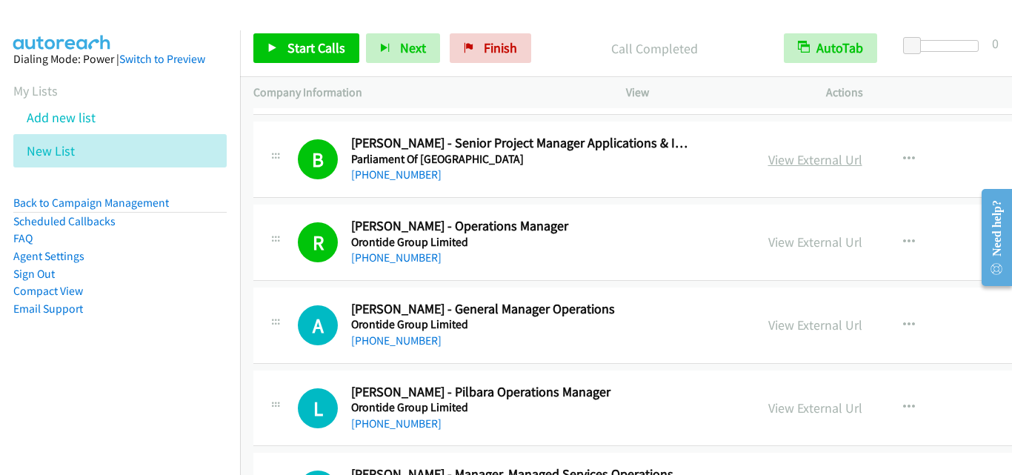
click at [787, 157] on link "View External Url" at bounding box center [815, 159] width 94 height 17
click at [330, 48] on span "Start Calls" at bounding box center [316, 47] width 58 height 17
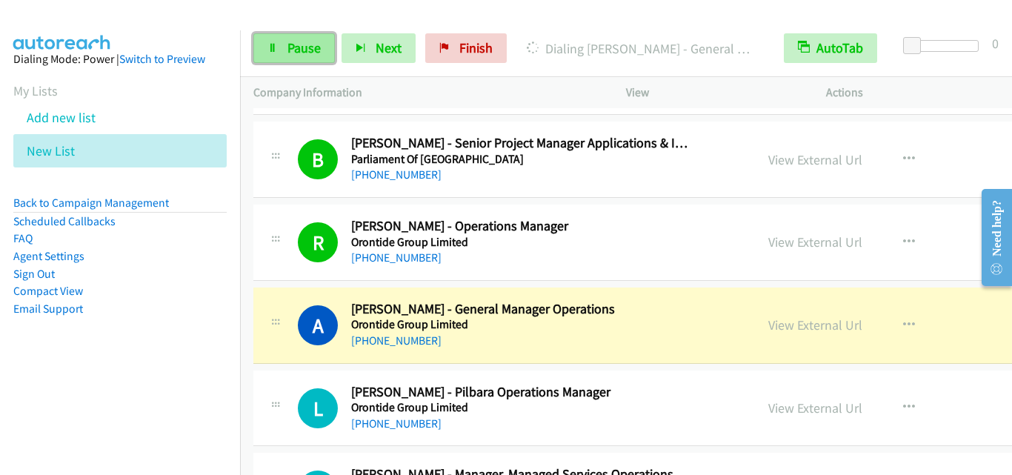
click at [312, 44] on span "Pause" at bounding box center [303, 47] width 33 height 17
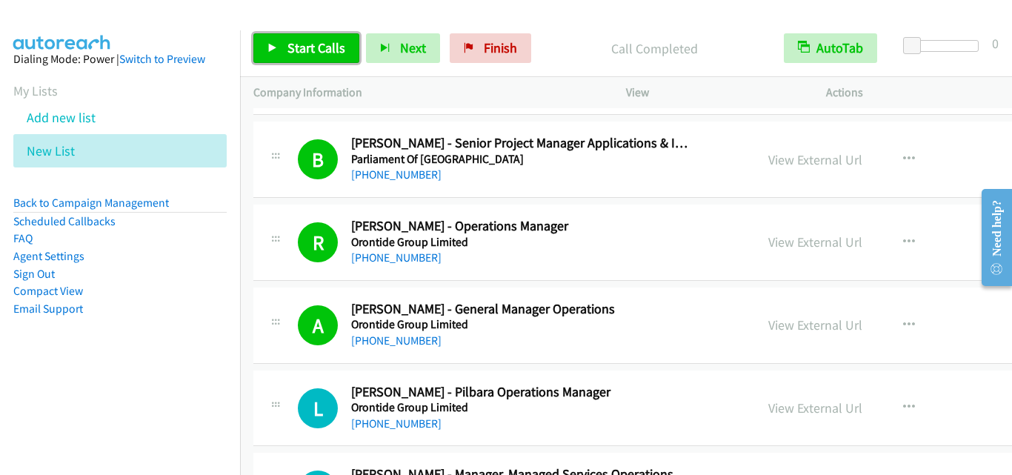
click at [342, 49] on span "Start Calls" at bounding box center [316, 47] width 58 height 17
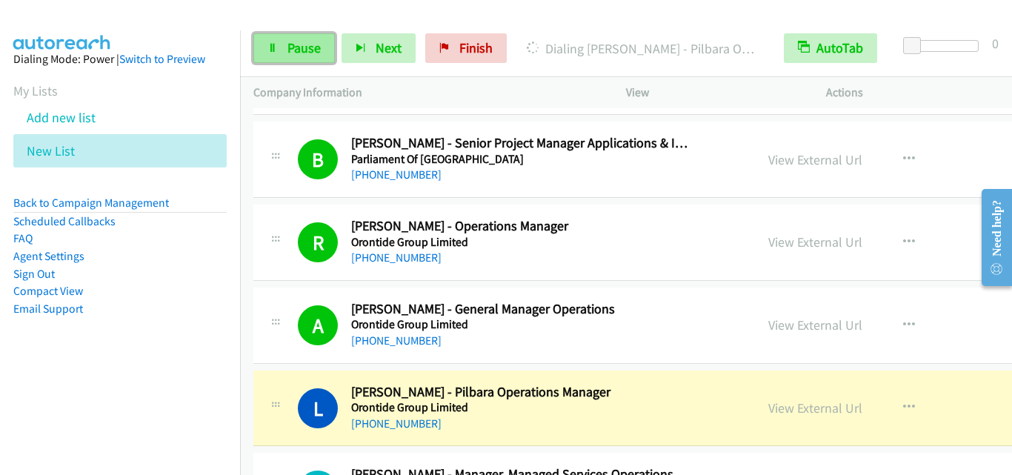
click at [322, 47] on link "Pause" at bounding box center [294, 48] width 82 height 30
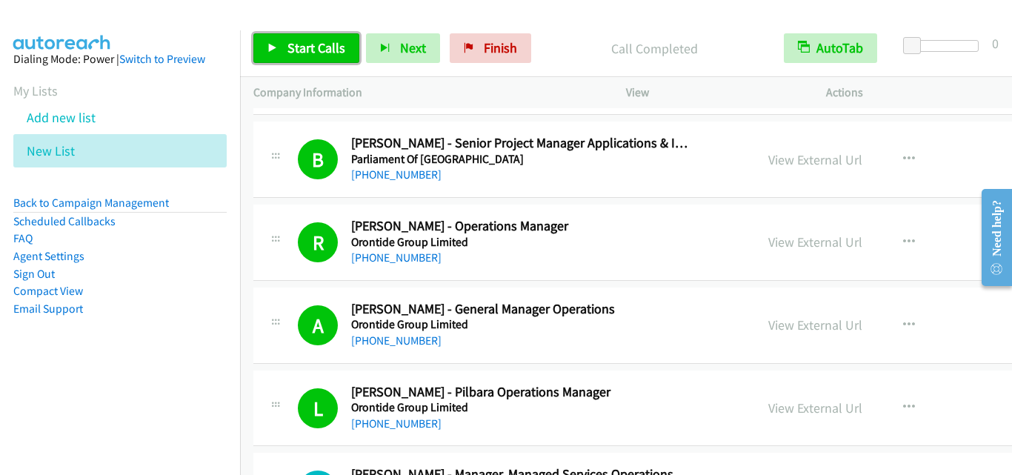
click at [307, 41] on span "Start Calls" at bounding box center [316, 47] width 58 height 17
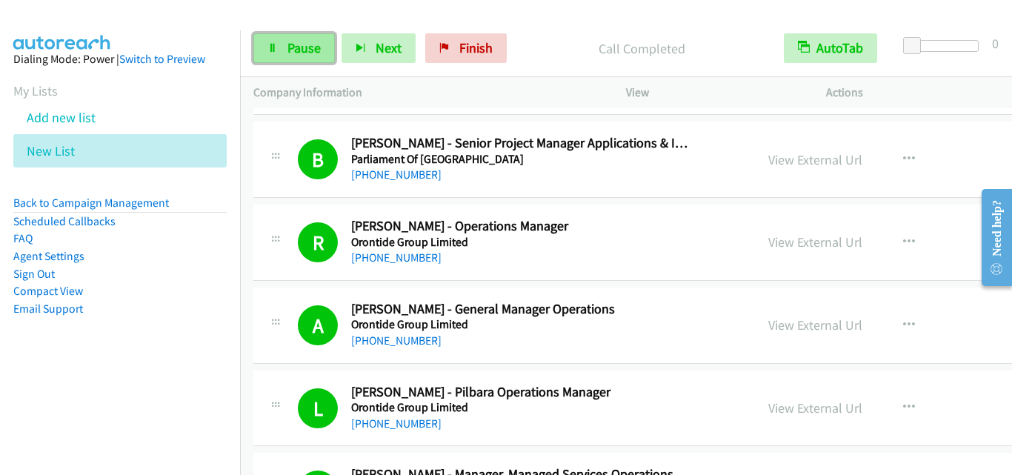
click at [316, 44] on span "Pause" at bounding box center [303, 47] width 33 height 17
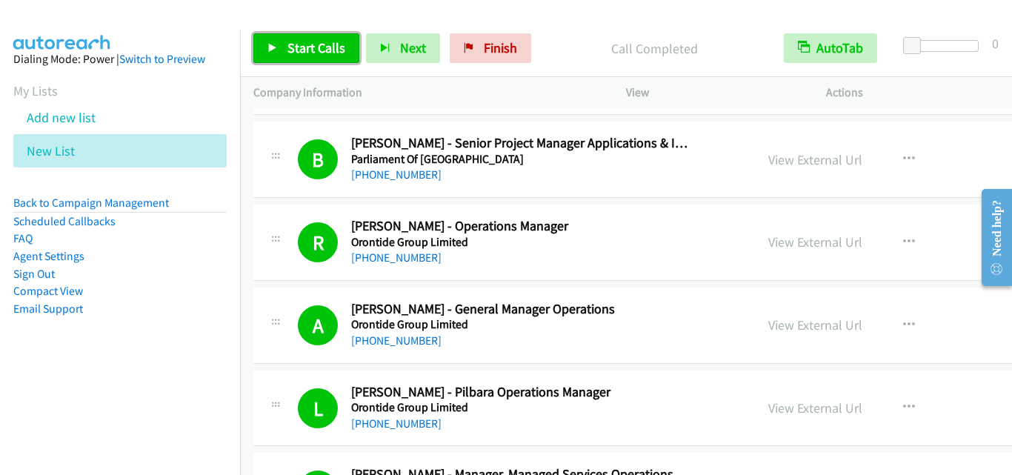
click at [308, 52] on span "Start Calls" at bounding box center [316, 47] width 58 height 17
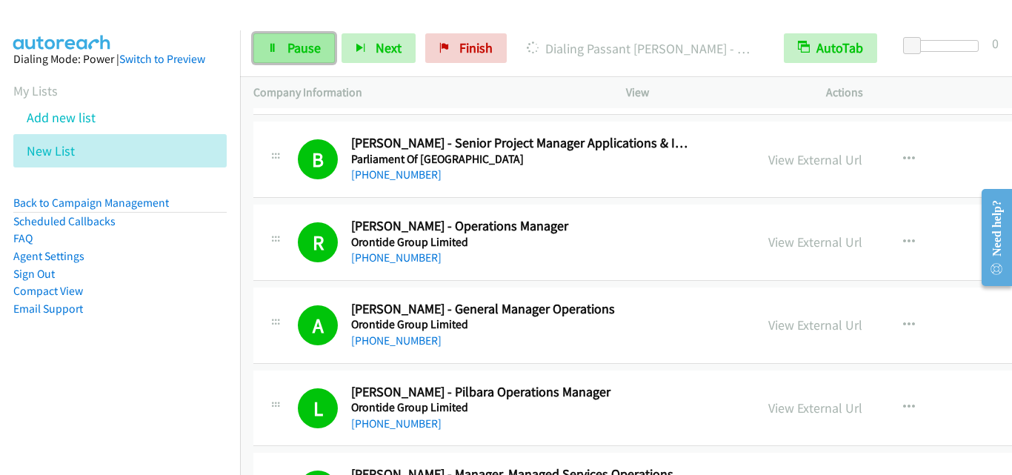
click at [309, 54] on span "Pause" at bounding box center [303, 47] width 33 height 17
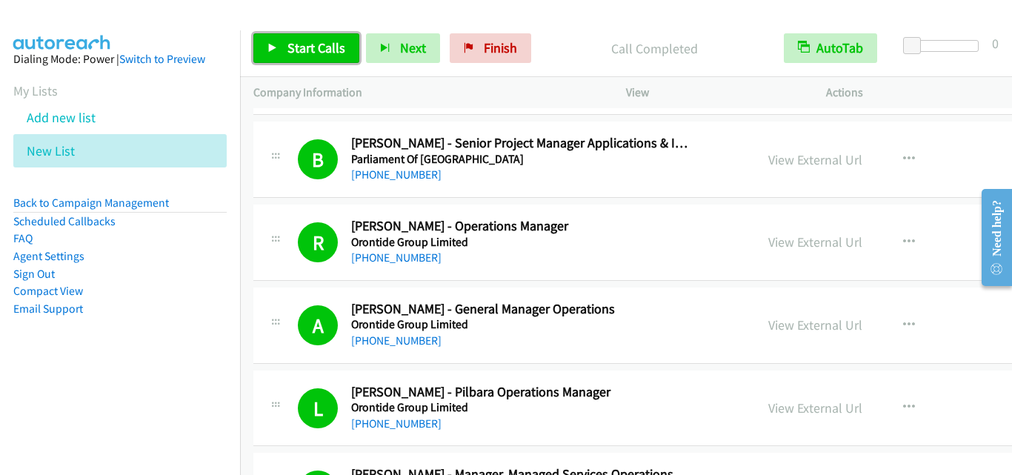
click at [305, 50] on span "Start Calls" at bounding box center [316, 47] width 58 height 17
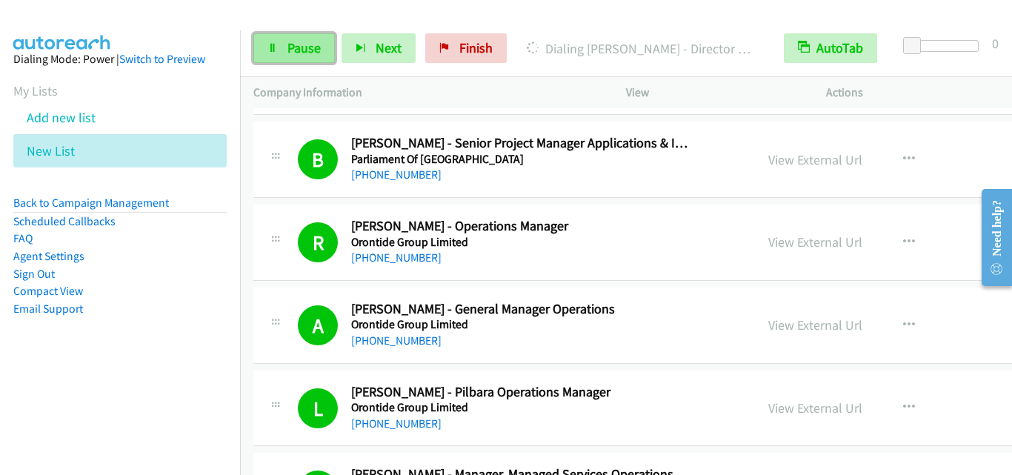
click at [318, 44] on span "Pause" at bounding box center [303, 47] width 33 height 17
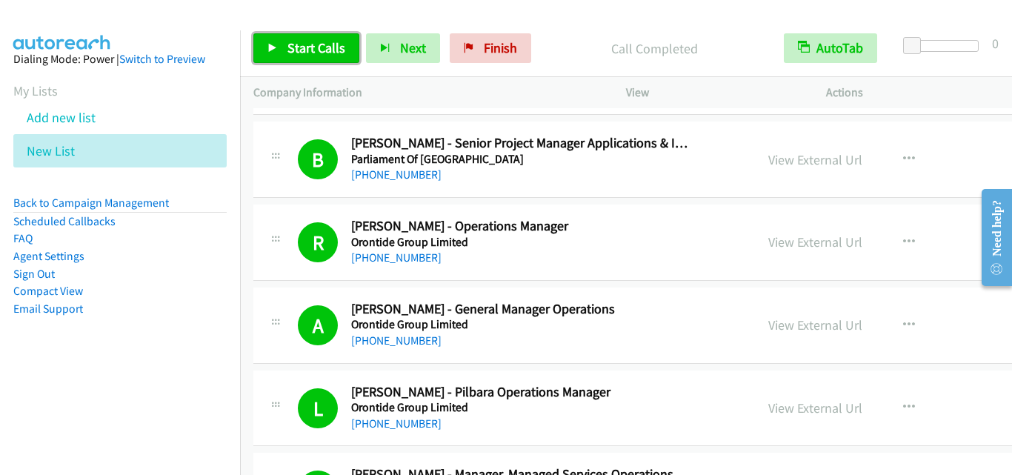
click at [286, 39] on link "Start Calls" at bounding box center [306, 48] width 106 height 30
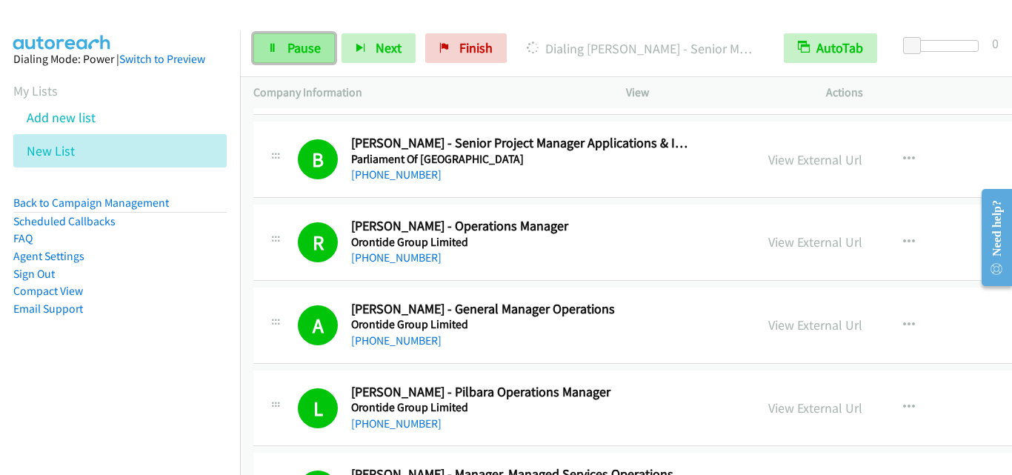
click at [314, 39] on link "Pause" at bounding box center [294, 48] width 82 height 30
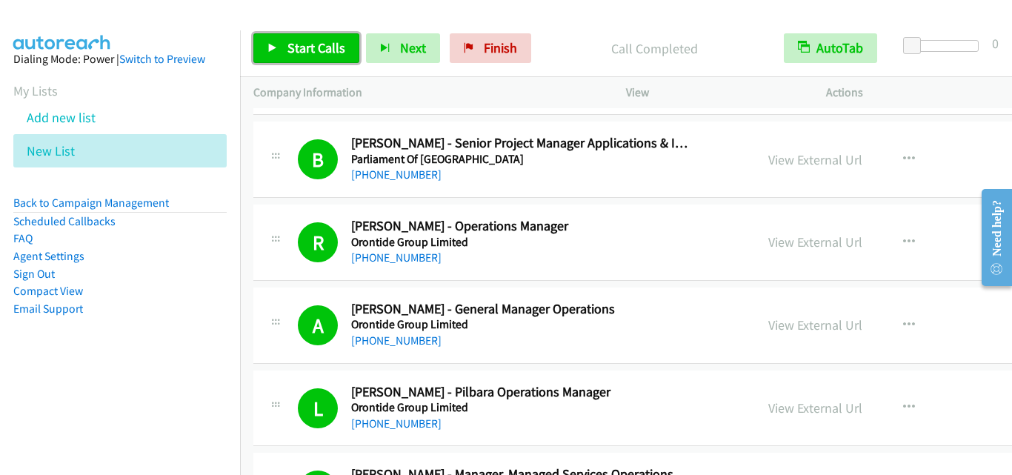
click at [339, 48] on span "Start Calls" at bounding box center [316, 47] width 58 height 17
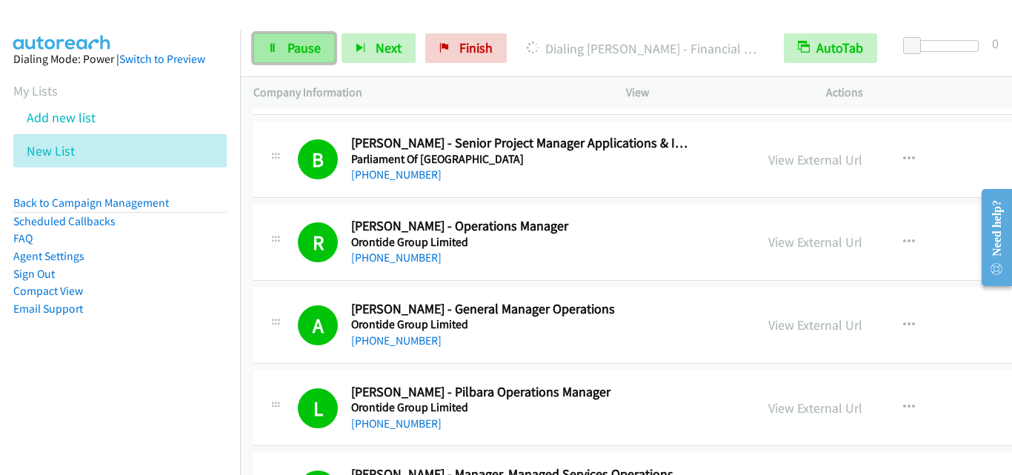
click at [312, 51] on span "Pause" at bounding box center [303, 47] width 33 height 17
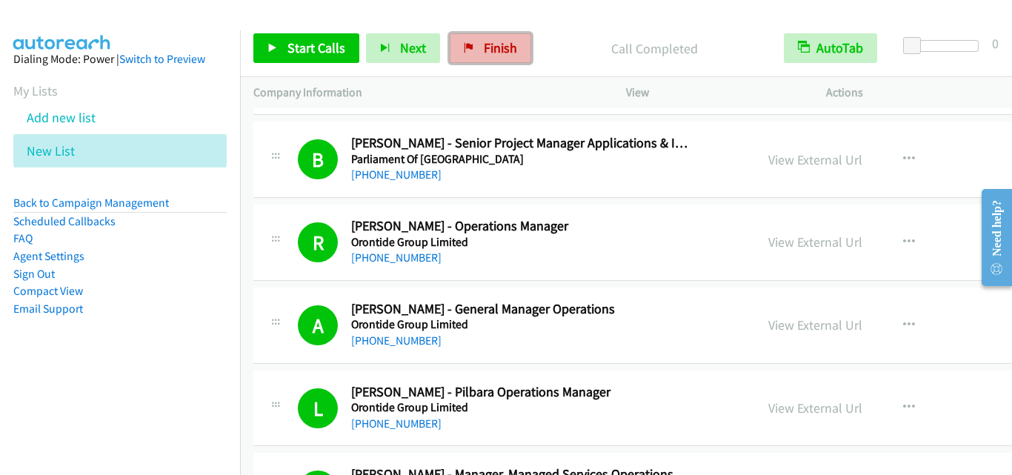
click at [513, 51] on link "Finish" at bounding box center [491, 48] width 82 height 30
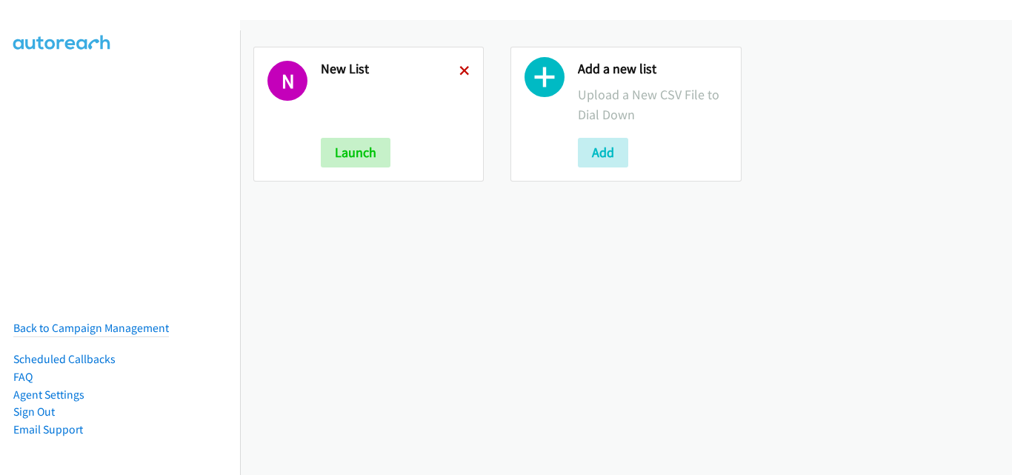
click at [459, 73] on icon at bounding box center [464, 72] width 10 height 10
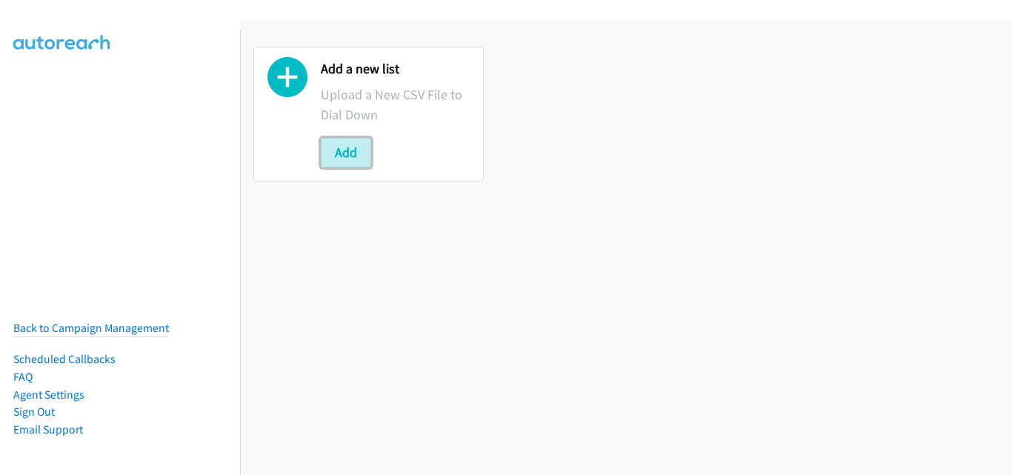
click at [346, 150] on button "Add" at bounding box center [346, 153] width 50 height 30
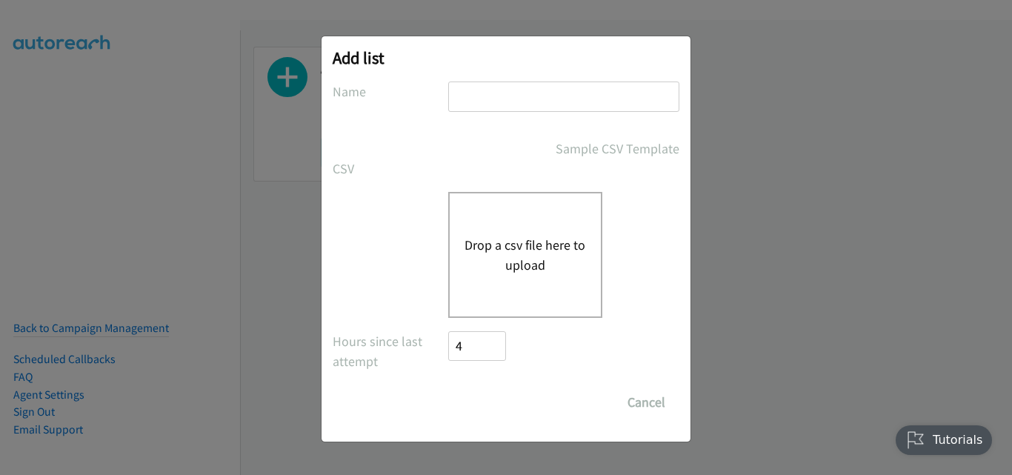
click at [479, 224] on div "Drop a csv file here to upload" at bounding box center [525, 255] width 154 height 126
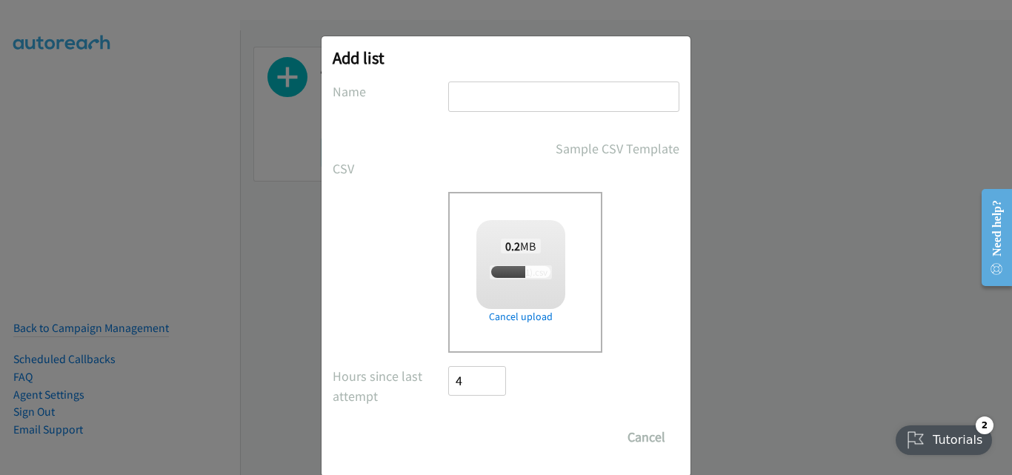
click at [499, 102] on input "text" at bounding box center [563, 97] width 231 height 30
type input "New List"
checkbox input "true"
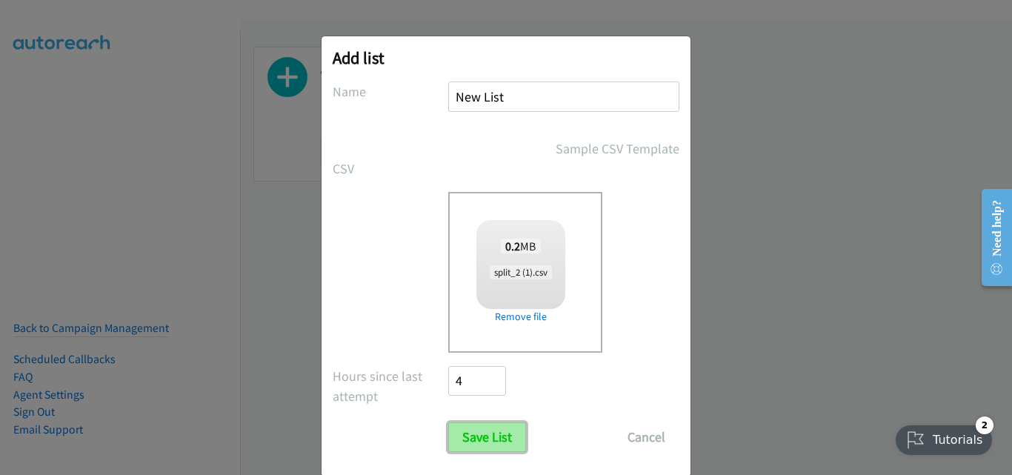
click at [496, 427] on input "Save List" at bounding box center [487, 437] width 78 height 30
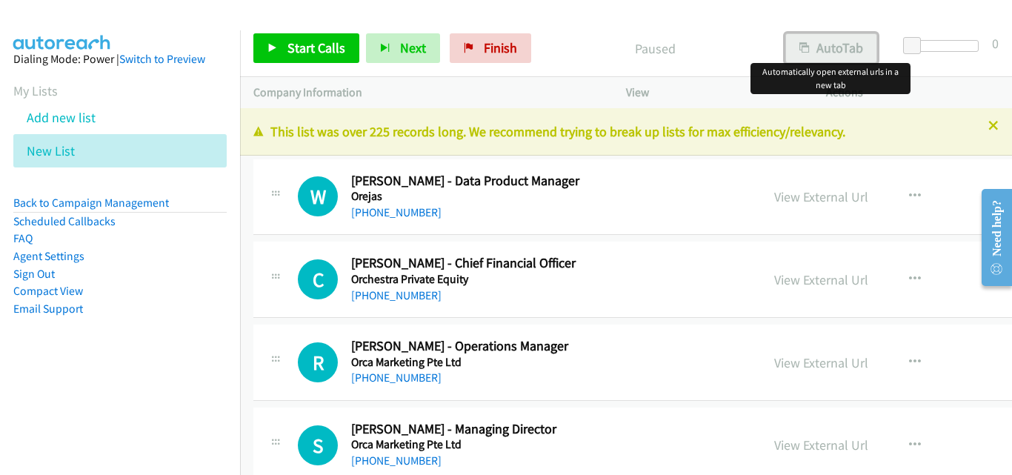
click at [823, 46] on button "AutoTab" at bounding box center [831, 48] width 92 height 30
click at [309, 49] on span "Start Calls" at bounding box center [316, 47] width 58 height 17
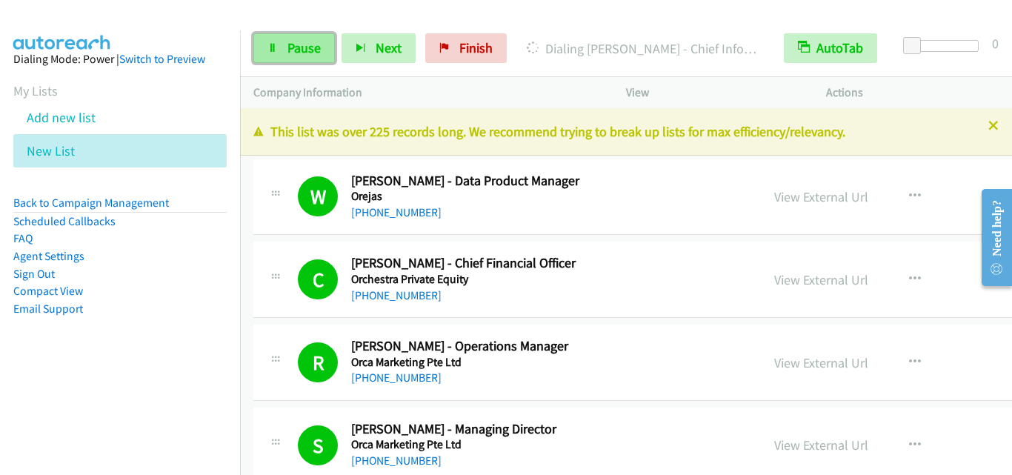
click at [307, 47] on span "Pause" at bounding box center [303, 47] width 33 height 17
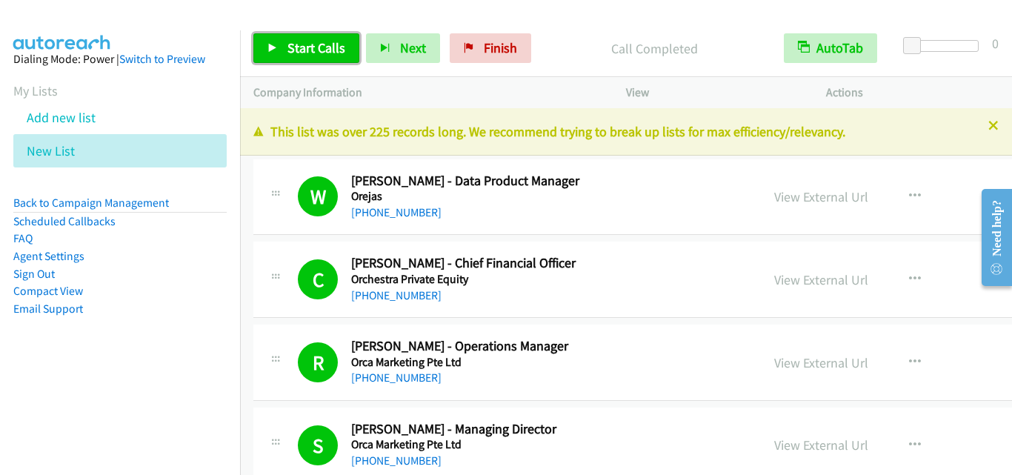
click at [307, 37] on link "Start Calls" at bounding box center [306, 48] width 106 height 30
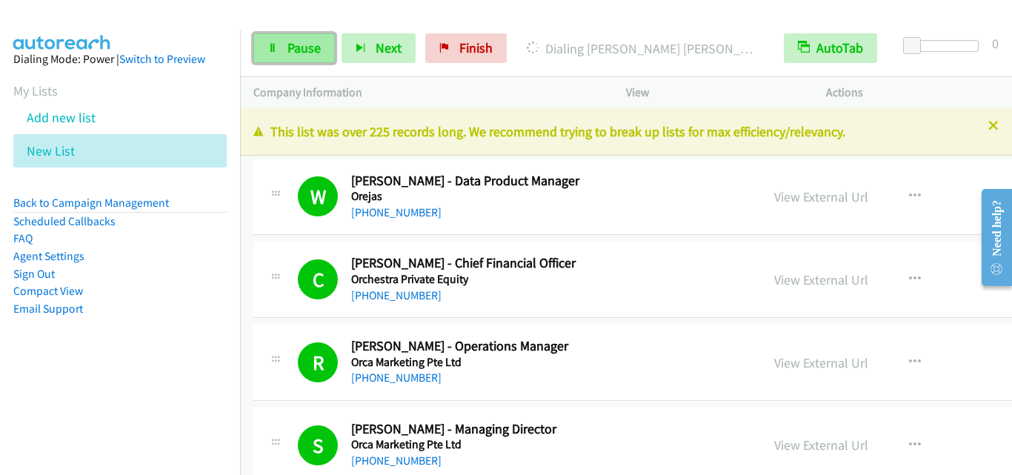
click at [284, 44] on link "Pause" at bounding box center [294, 48] width 82 height 30
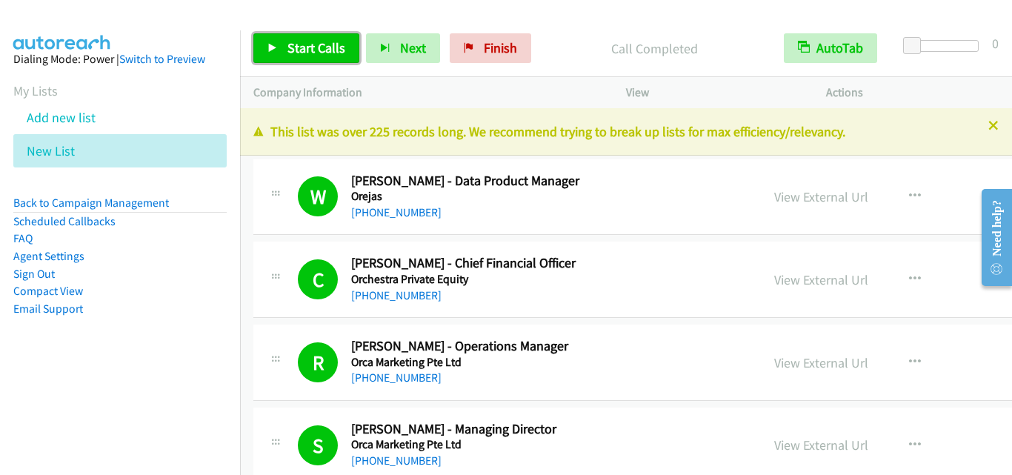
click at [293, 51] on span "Start Calls" at bounding box center [316, 47] width 58 height 17
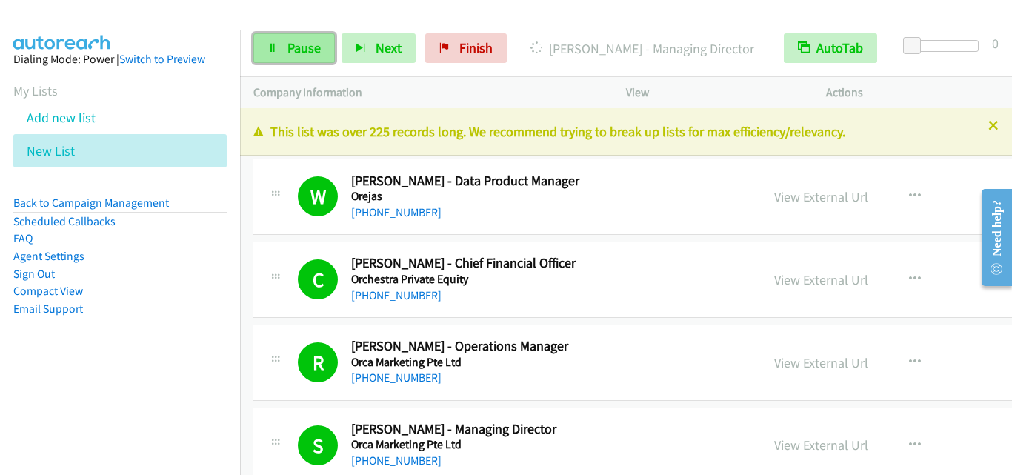
click at [320, 43] on link "Pause" at bounding box center [294, 48] width 82 height 30
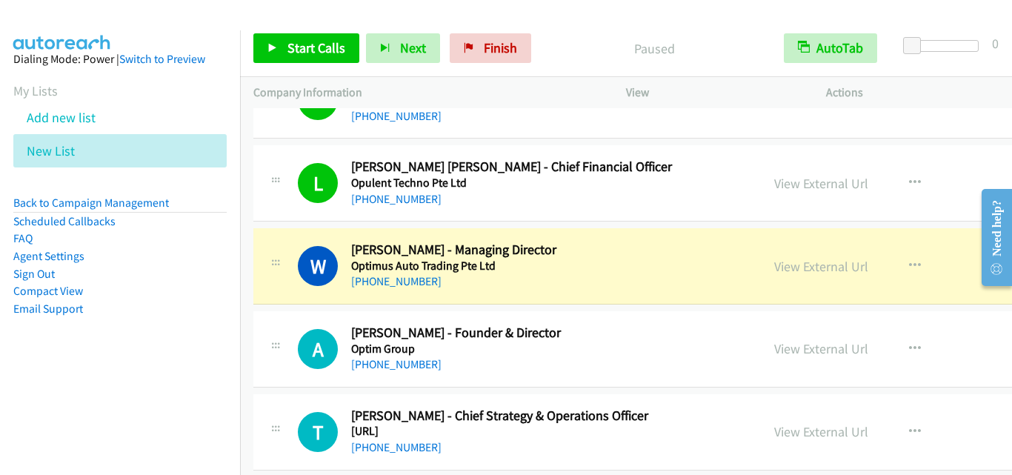
scroll to position [519, 0]
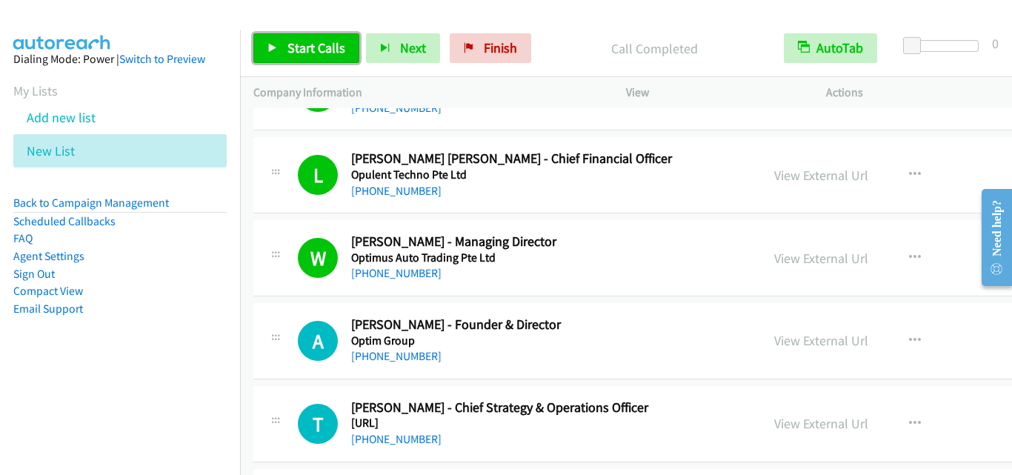
click at [336, 47] on span "Start Calls" at bounding box center [316, 47] width 58 height 17
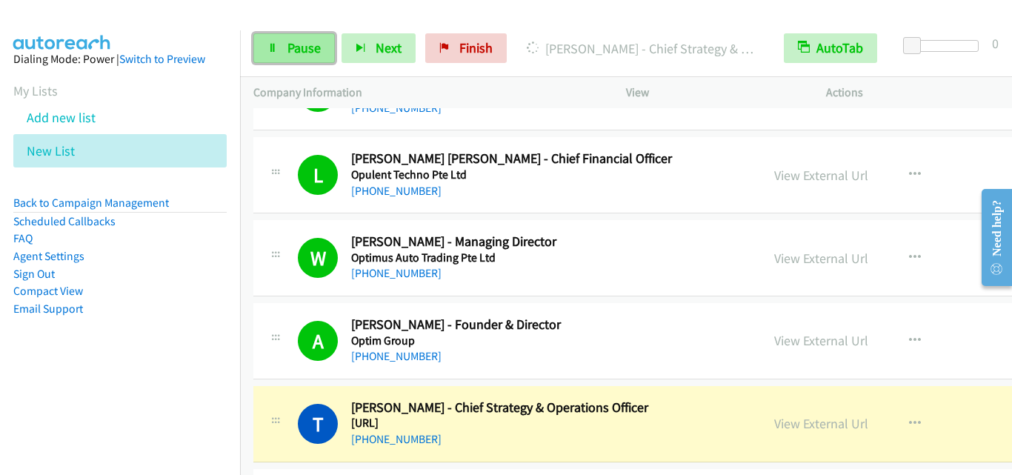
click at [324, 44] on link "Pause" at bounding box center [294, 48] width 82 height 30
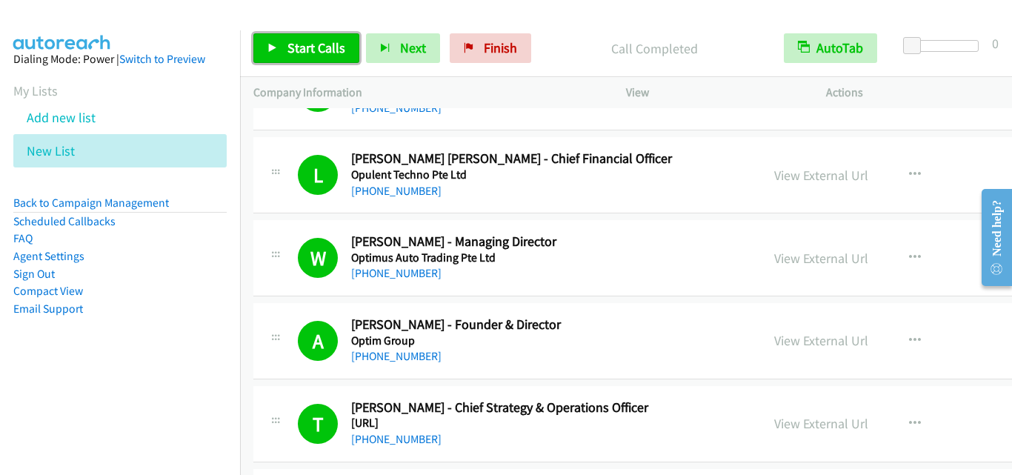
click at [328, 50] on span "Start Calls" at bounding box center [316, 47] width 58 height 17
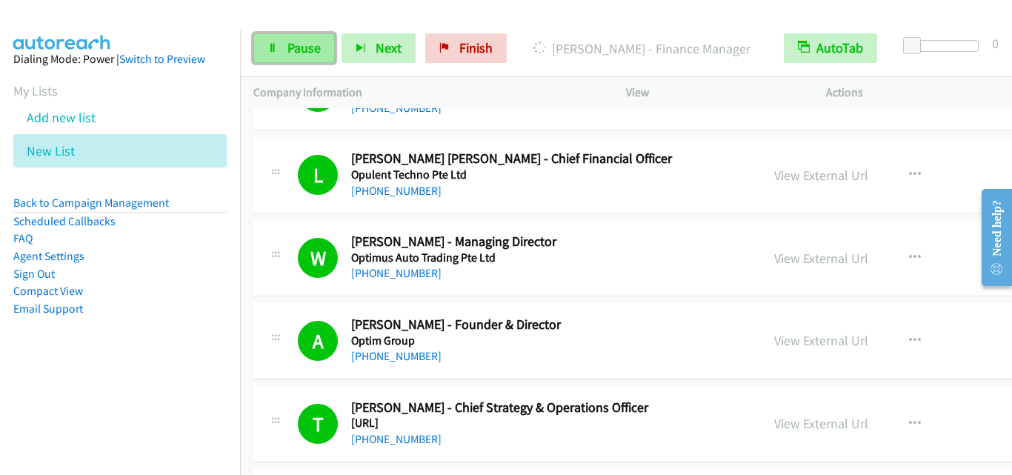
click at [290, 54] on span "Pause" at bounding box center [303, 47] width 33 height 17
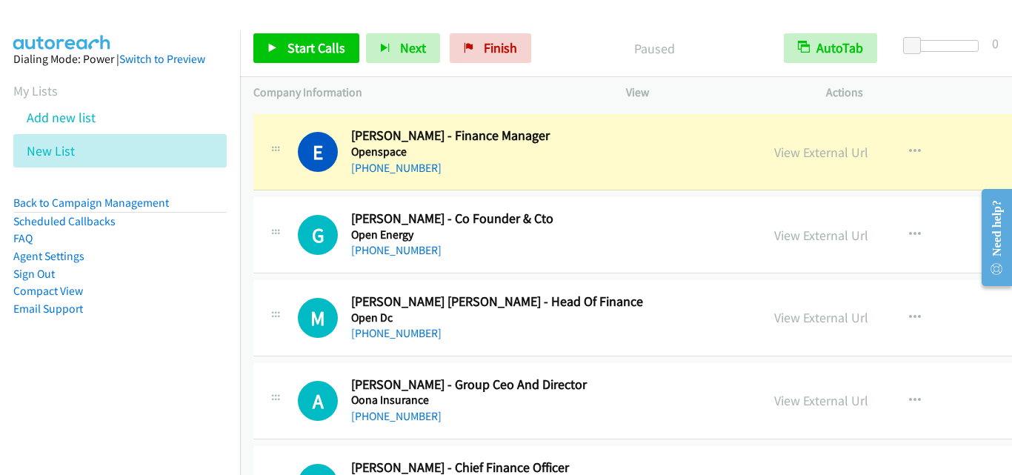
scroll to position [963, 0]
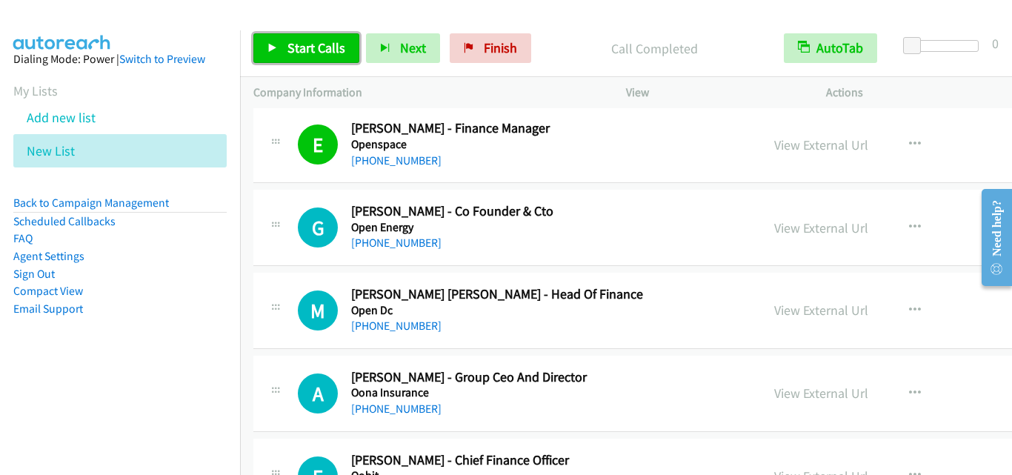
drag, startPoint x: 301, startPoint y: 47, endPoint x: 569, endPoint y: 333, distance: 391.6
click at [302, 47] on span "Start Calls" at bounding box center [316, 47] width 58 height 17
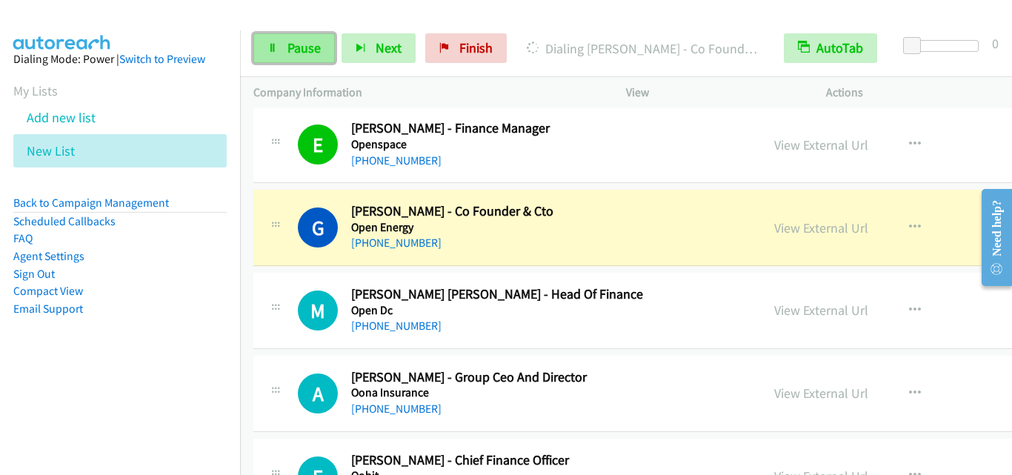
click at [302, 39] on span "Pause" at bounding box center [303, 47] width 33 height 17
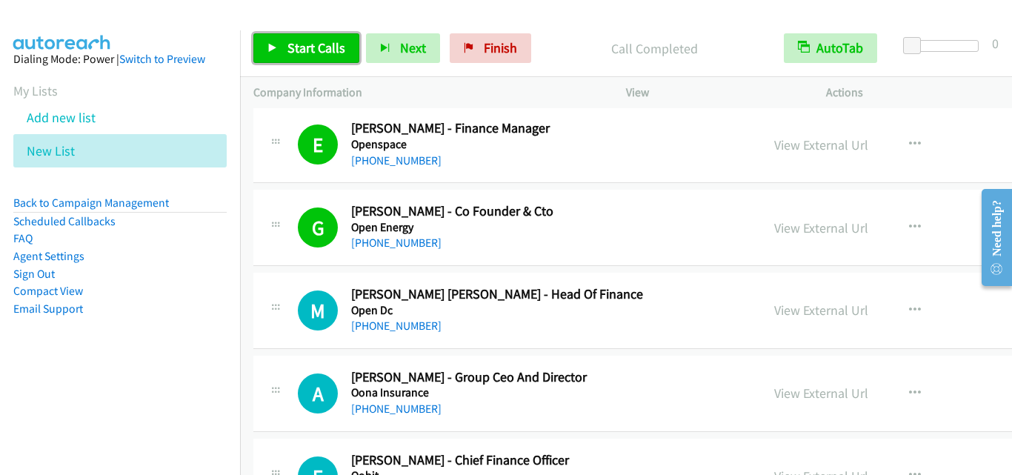
click at [312, 56] on span "Start Calls" at bounding box center [316, 47] width 58 height 17
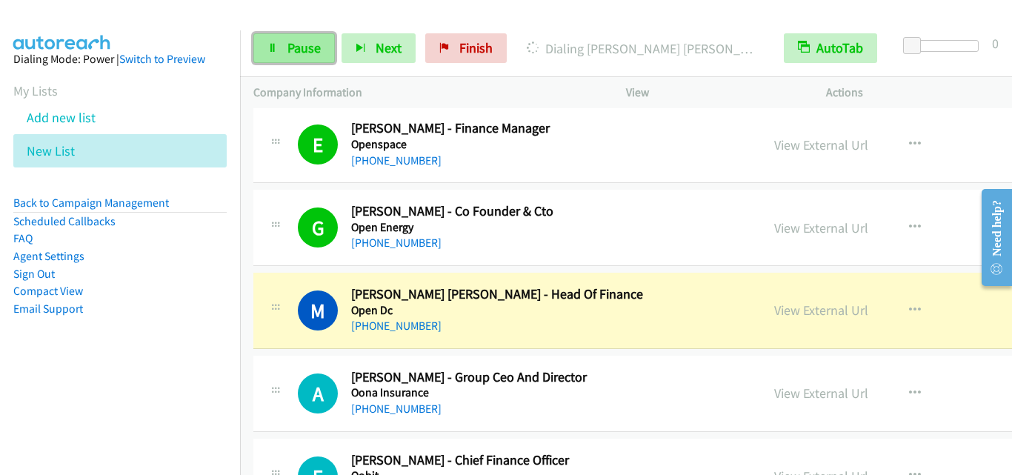
click at [294, 50] on span "Pause" at bounding box center [303, 47] width 33 height 17
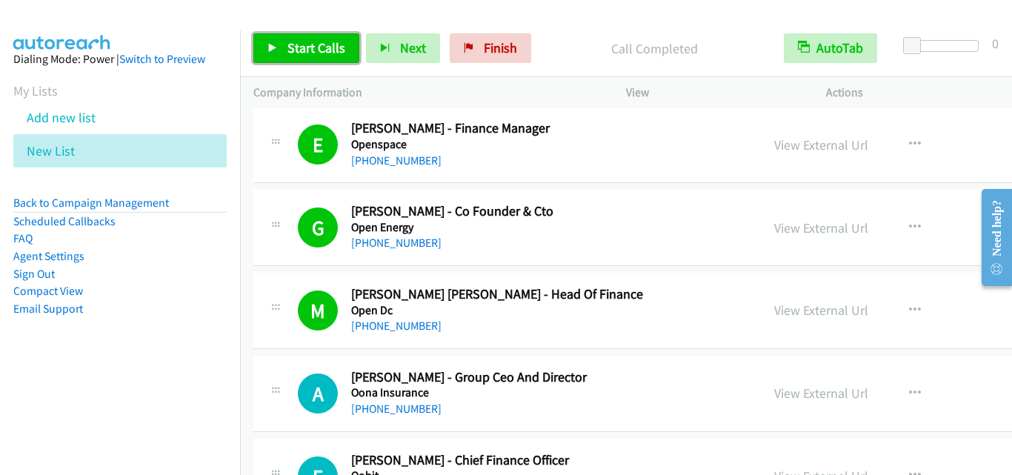
click at [329, 51] on span "Start Calls" at bounding box center [316, 47] width 58 height 17
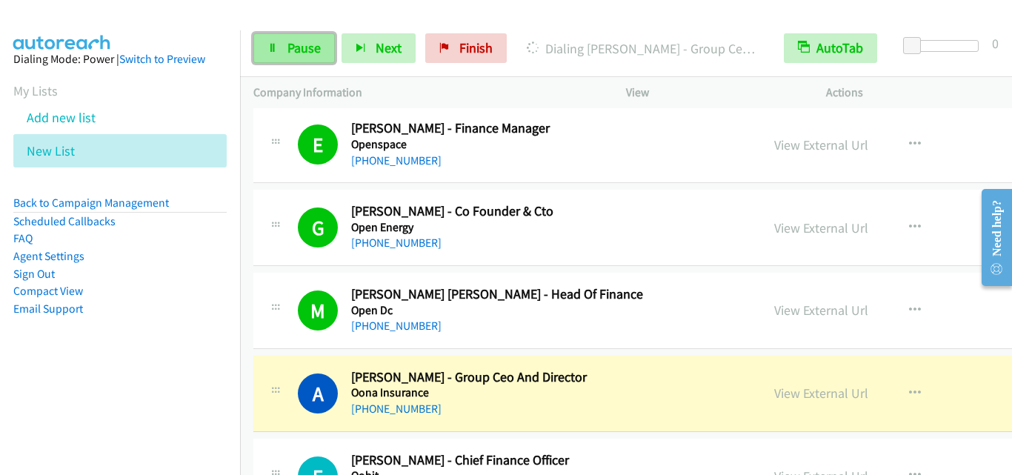
click at [305, 39] on span "Pause" at bounding box center [303, 47] width 33 height 17
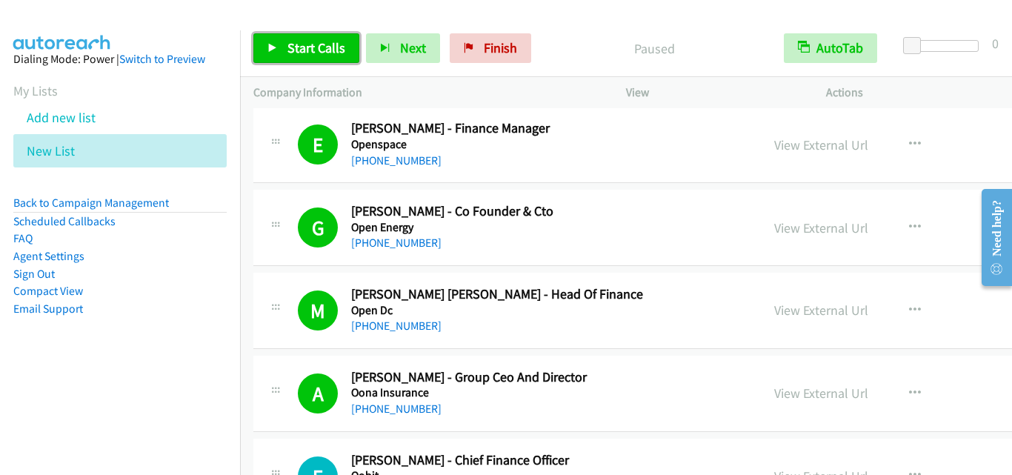
click at [296, 44] on span "Start Calls" at bounding box center [316, 47] width 58 height 17
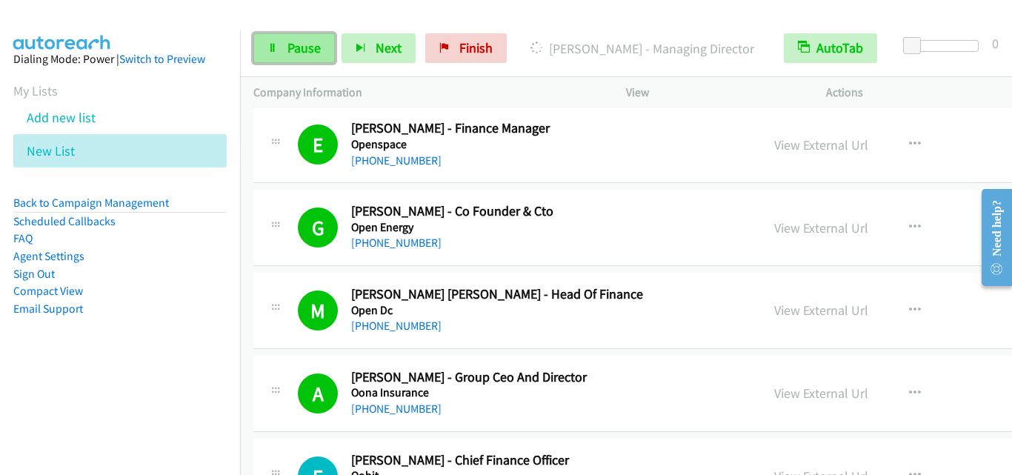
click at [296, 50] on span "Pause" at bounding box center [303, 47] width 33 height 17
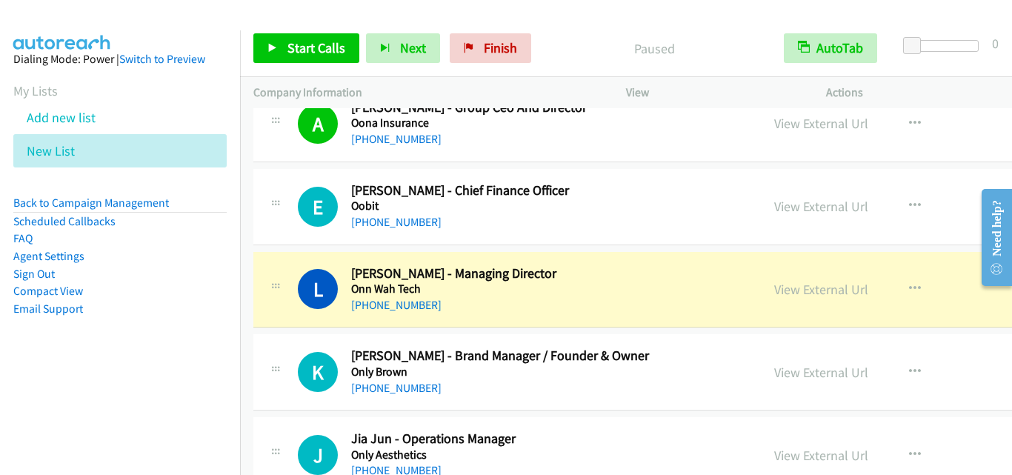
scroll to position [1260, 0]
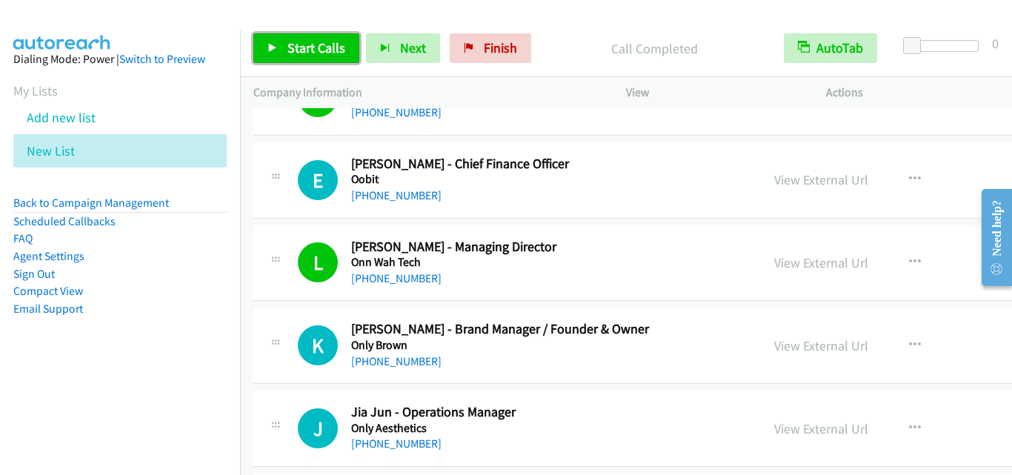
click at [330, 40] on span "Start Calls" at bounding box center [316, 47] width 58 height 17
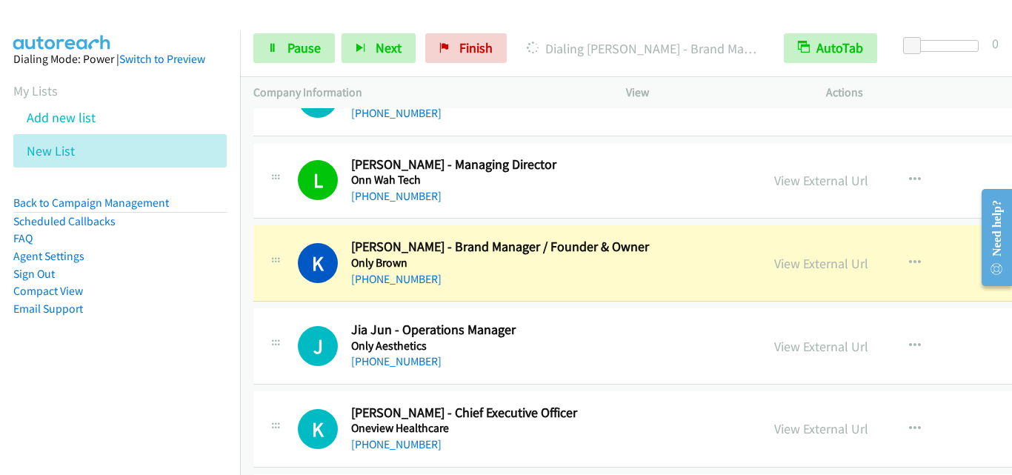
scroll to position [1408, 0]
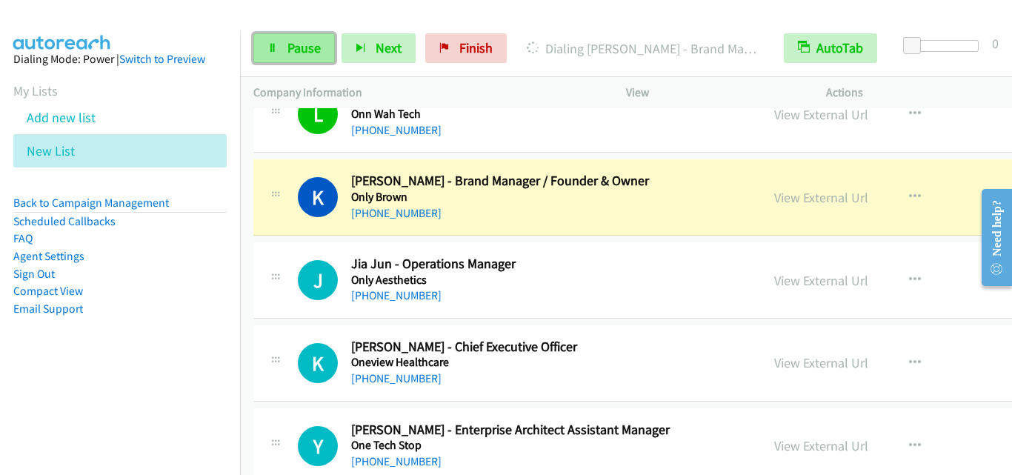
click at [302, 50] on span "Pause" at bounding box center [303, 47] width 33 height 17
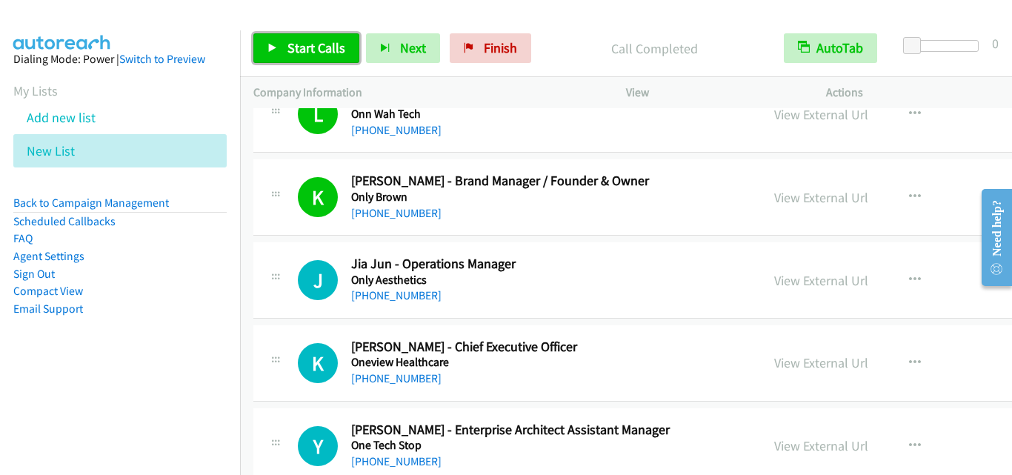
click at [332, 51] on span "Start Calls" at bounding box center [316, 47] width 58 height 17
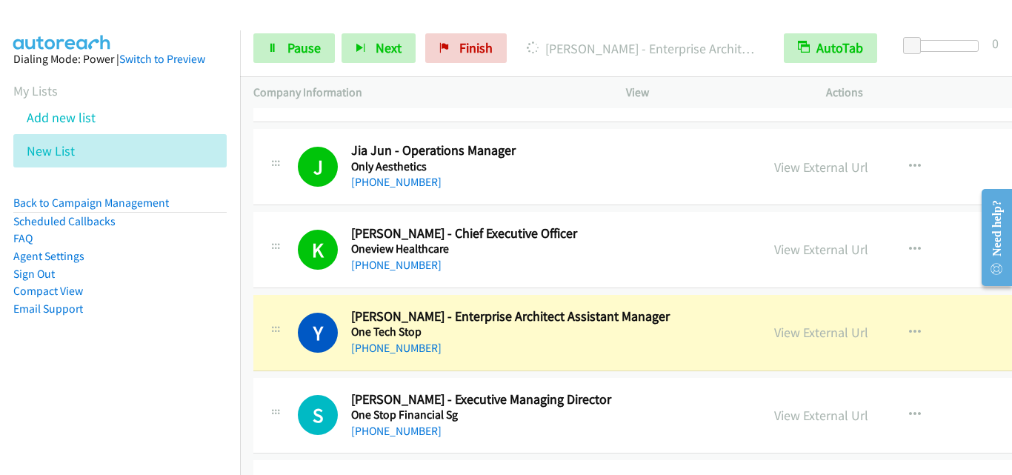
scroll to position [1556, 0]
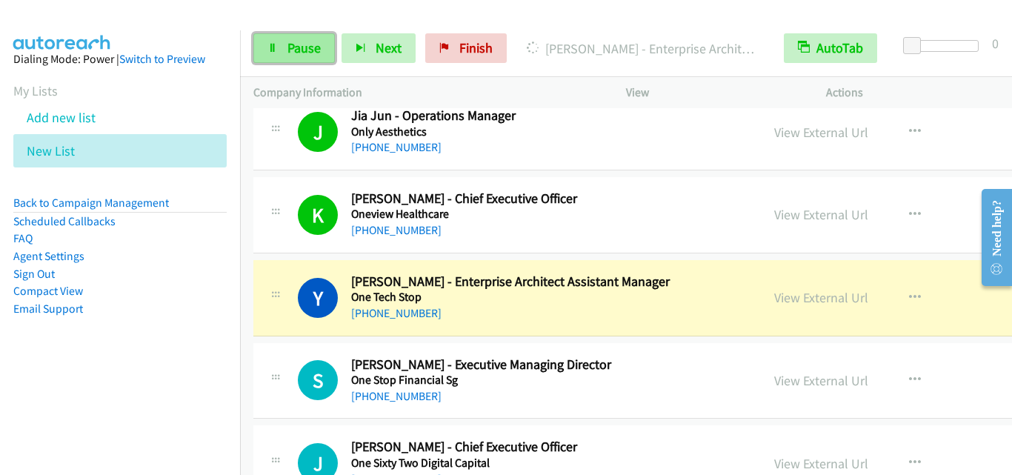
click at [323, 53] on link "Pause" at bounding box center [294, 48] width 82 height 30
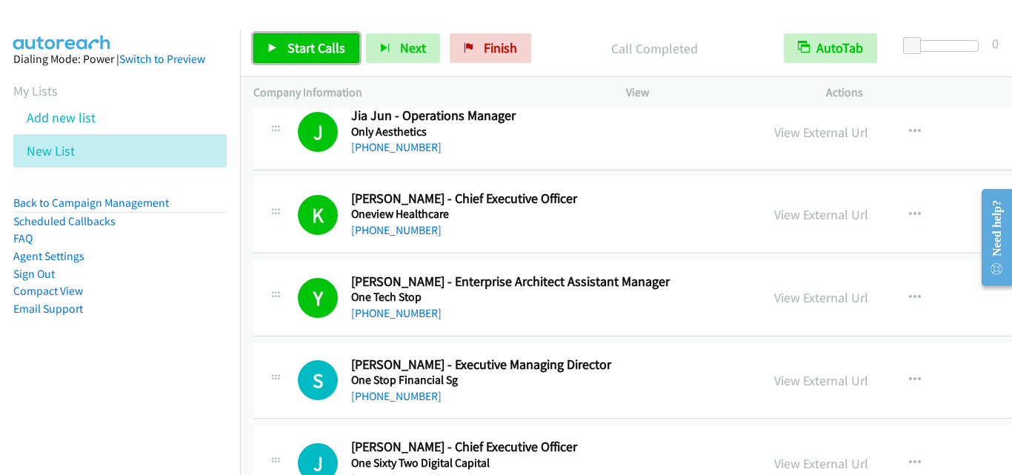
click at [313, 39] on span "Start Calls" at bounding box center [316, 47] width 58 height 17
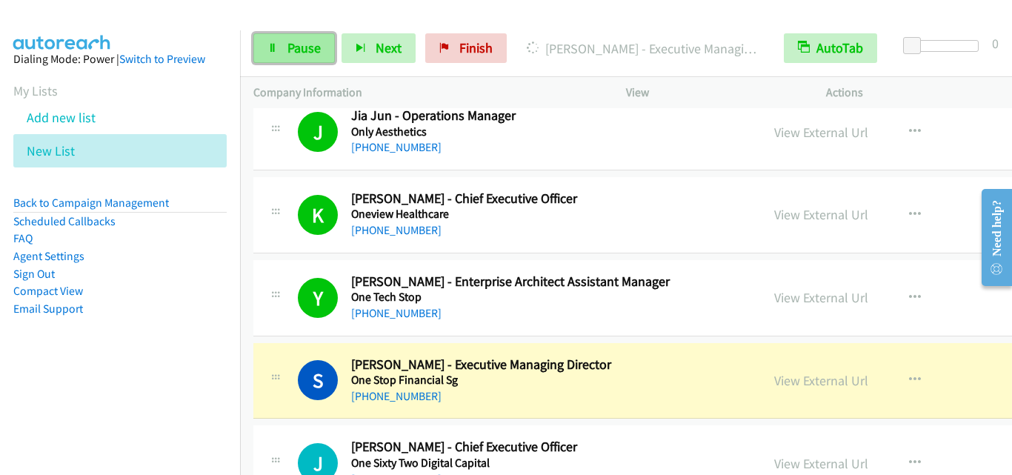
click at [300, 54] on span "Pause" at bounding box center [303, 47] width 33 height 17
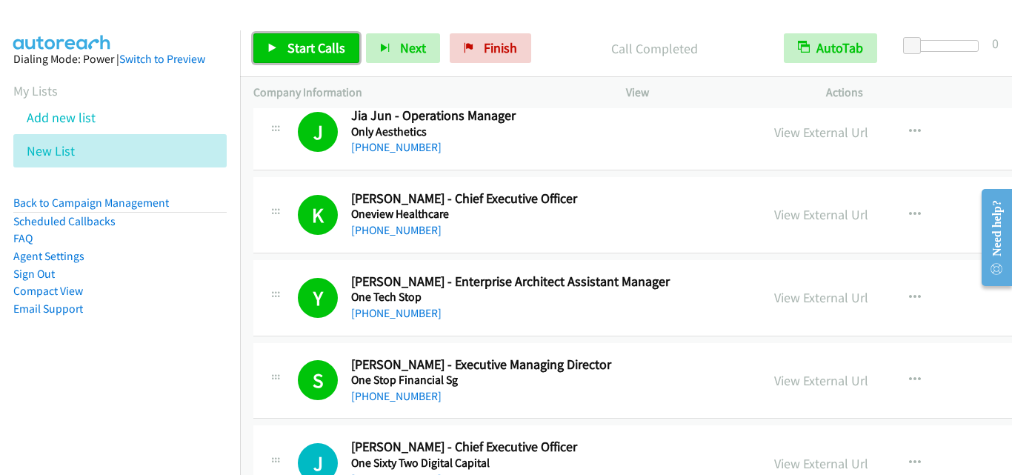
click at [279, 44] on link "Start Calls" at bounding box center [306, 48] width 106 height 30
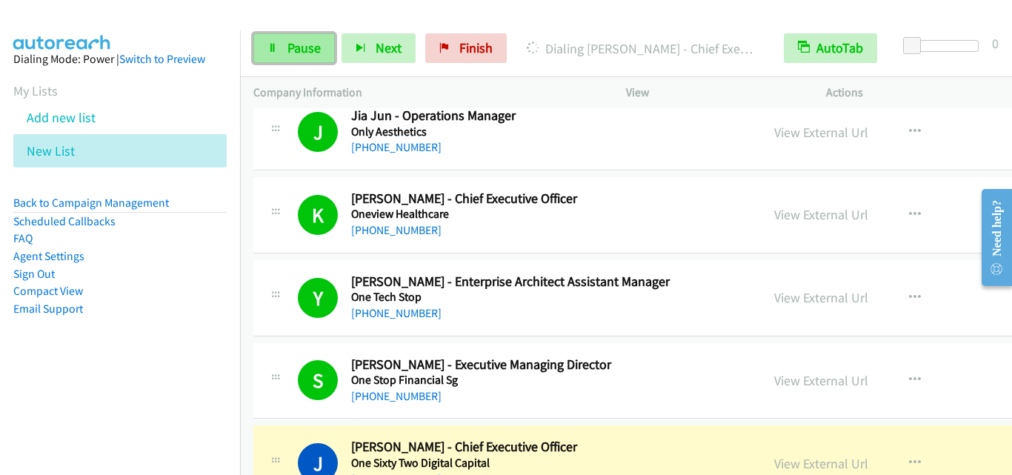
click at [312, 39] on span "Pause" at bounding box center [303, 47] width 33 height 17
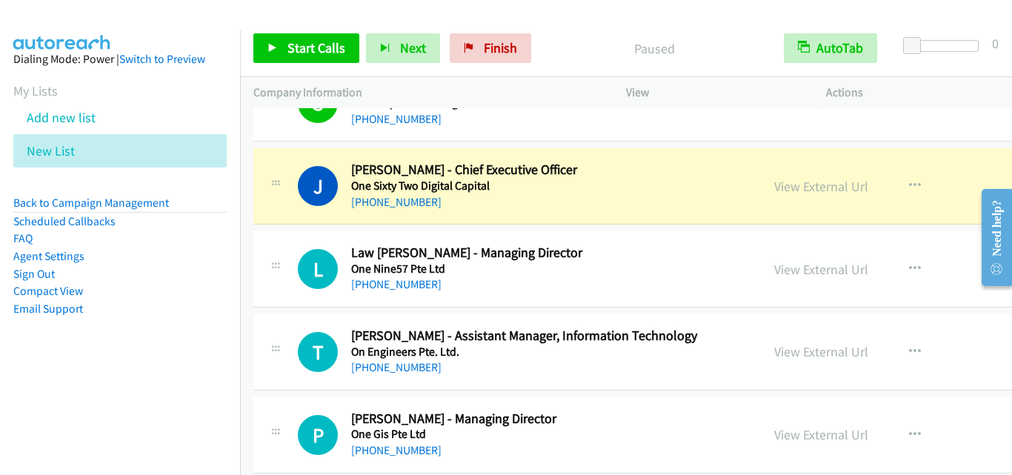
scroll to position [1852, 0]
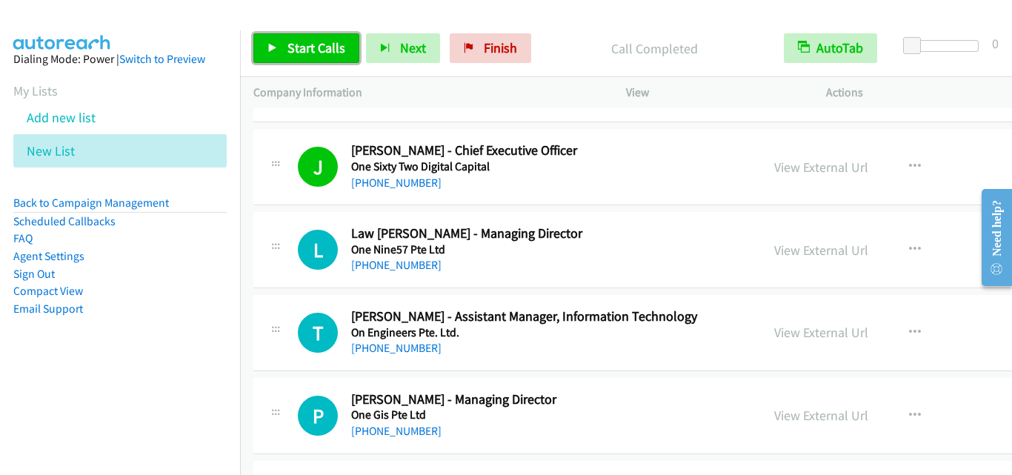
click at [333, 36] on link "Start Calls" at bounding box center [306, 48] width 106 height 30
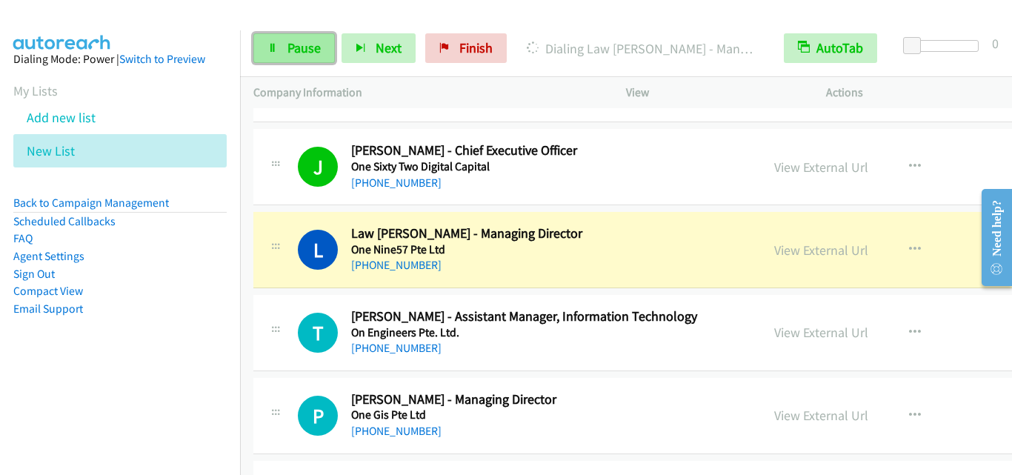
click at [293, 53] on span "Pause" at bounding box center [303, 47] width 33 height 17
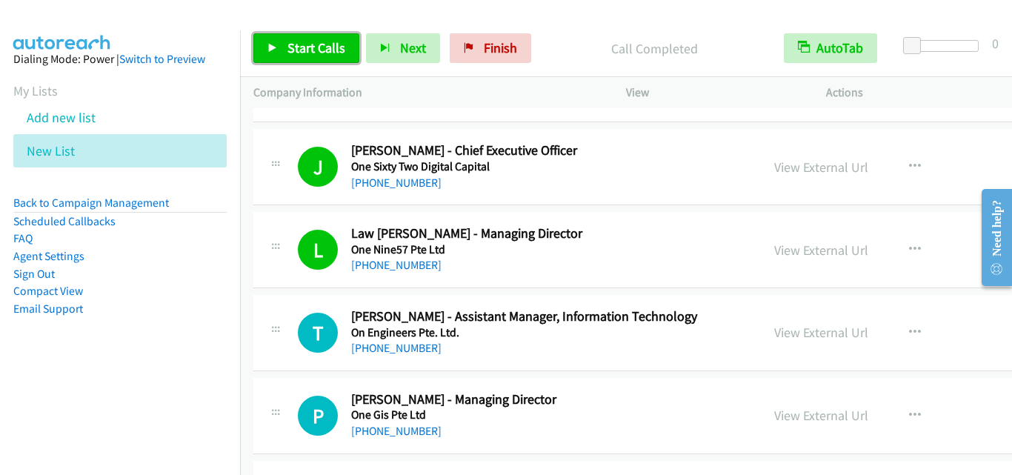
click at [325, 47] on span "Start Calls" at bounding box center [316, 47] width 58 height 17
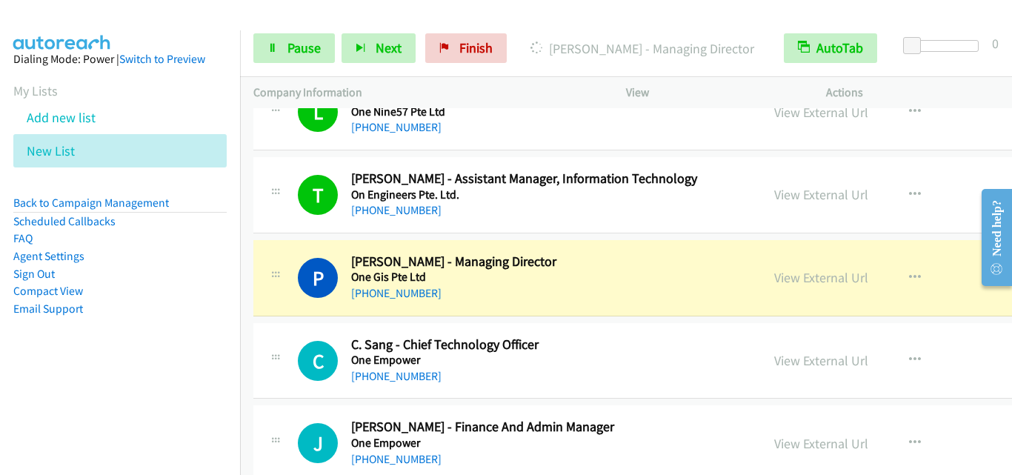
scroll to position [2001, 0]
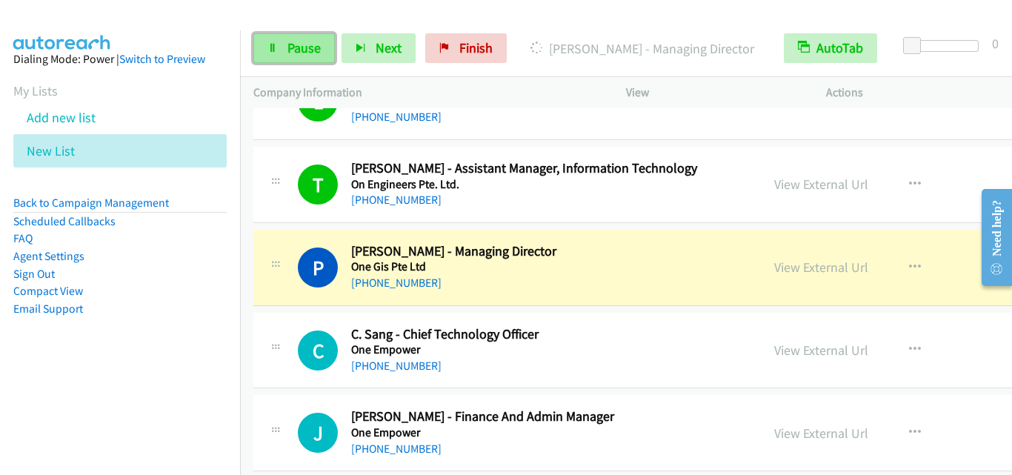
click at [308, 57] on link "Pause" at bounding box center [294, 48] width 82 height 30
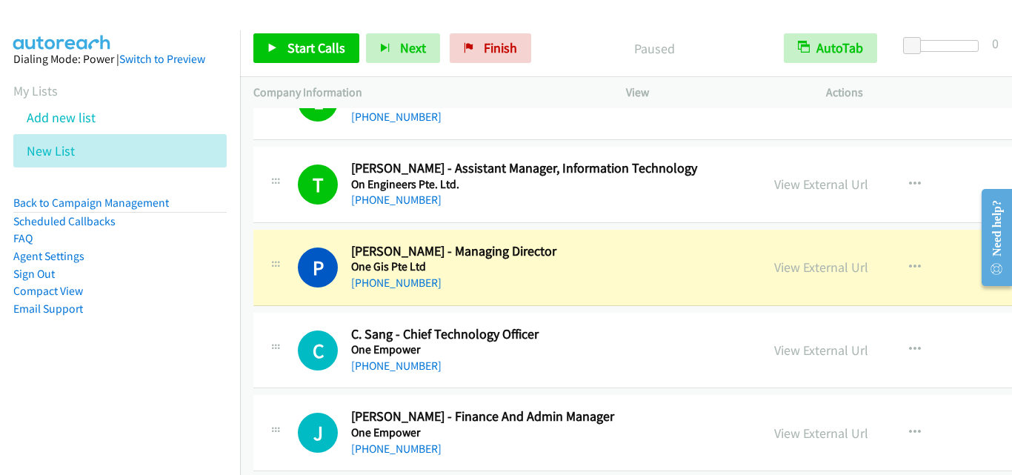
scroll to position [2075, 0]
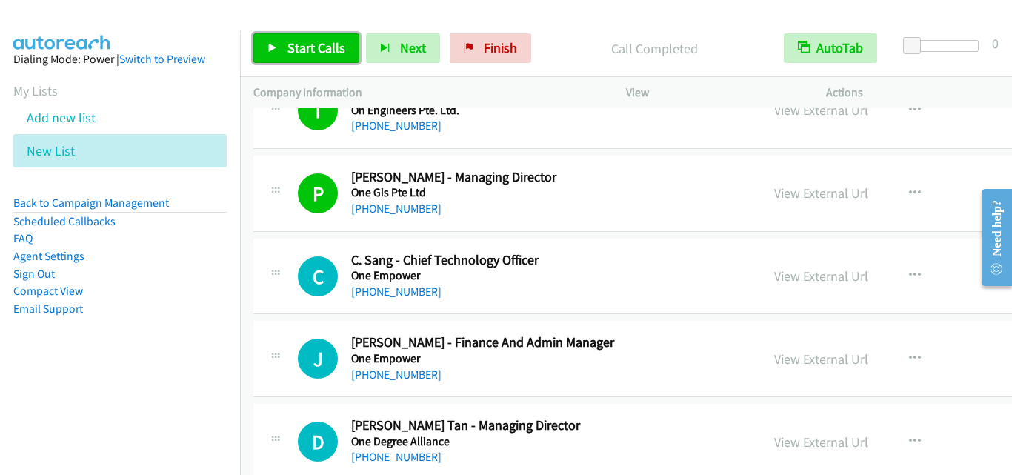
click at [293, 51] on span "Start Calls" at bounding box center [316, 47] width 58 height 17
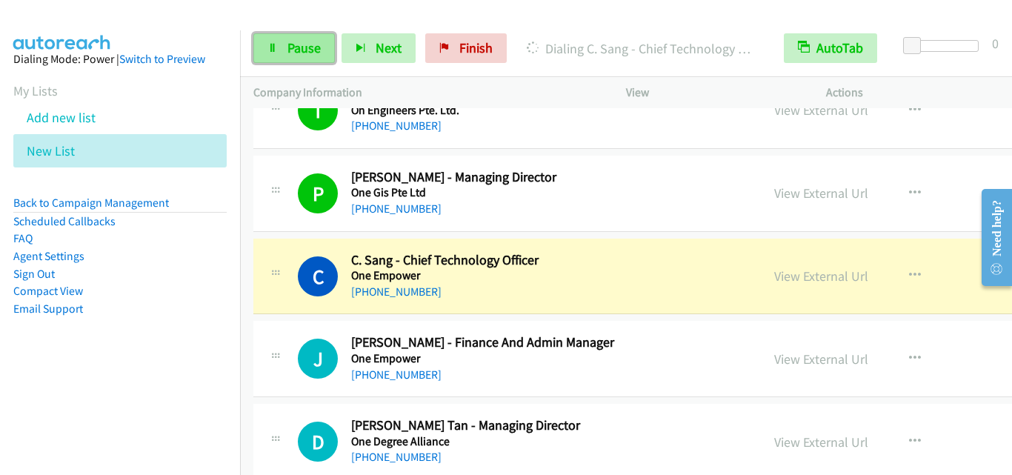
click at [304, 44] on span "Pause" at bounding box center [303, 47] width 33 height 17
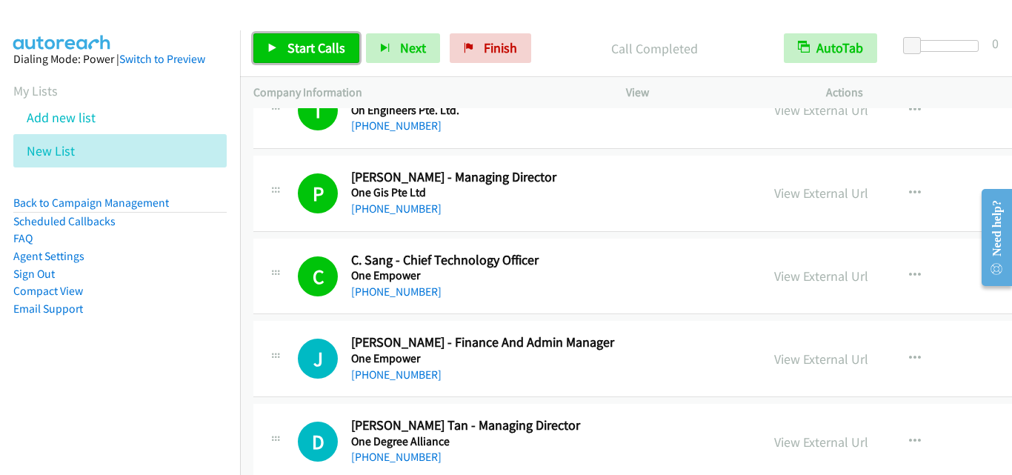
click at [291, 38] on link "Start Calls" at bounding box center [306, 48] width 106 height 30
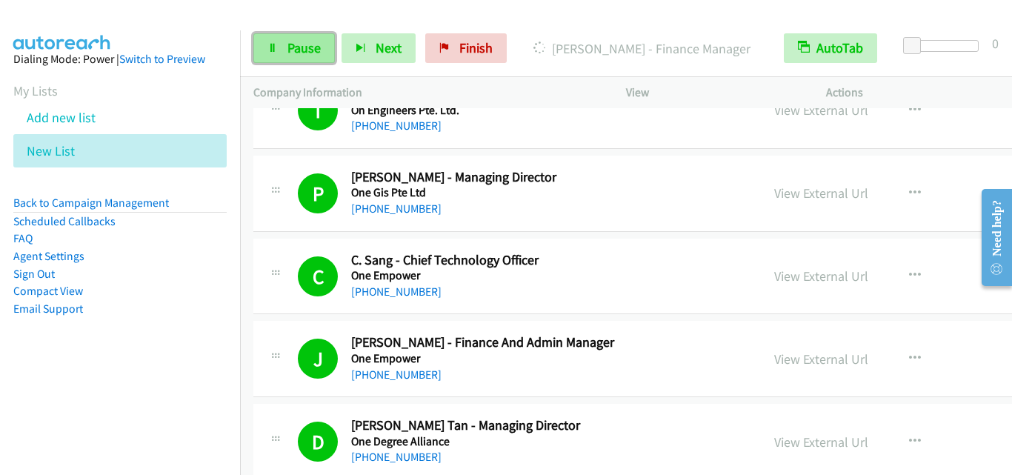
click at [292, 44] on span "Pause" at bounding box center [303, 47] width 33 height 17
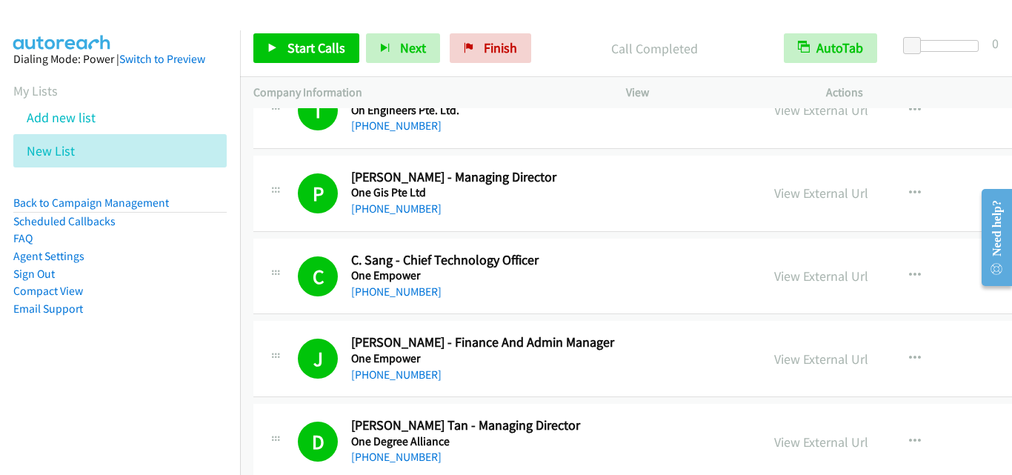
click at [326, 31] on div "Start Calls Pause Next Finish Call Completed AutoTab AutoTab 0" at bounding box center [626, 48] width 772 height 57
click at [322, 47] on span "Start Calls" at bounding box center [316, 47] width 58 height 17
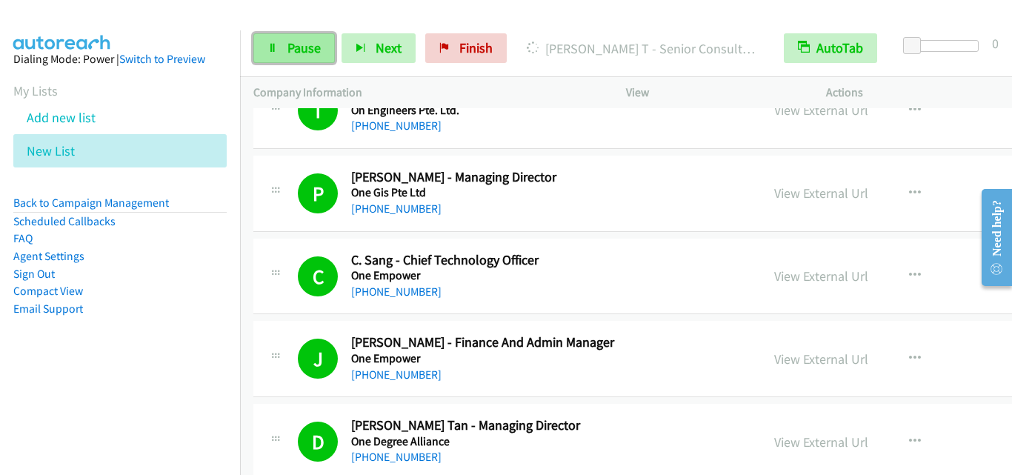
click at [322, 45] on link "Pause" at bounding box center [294, 48] width 82 height 30
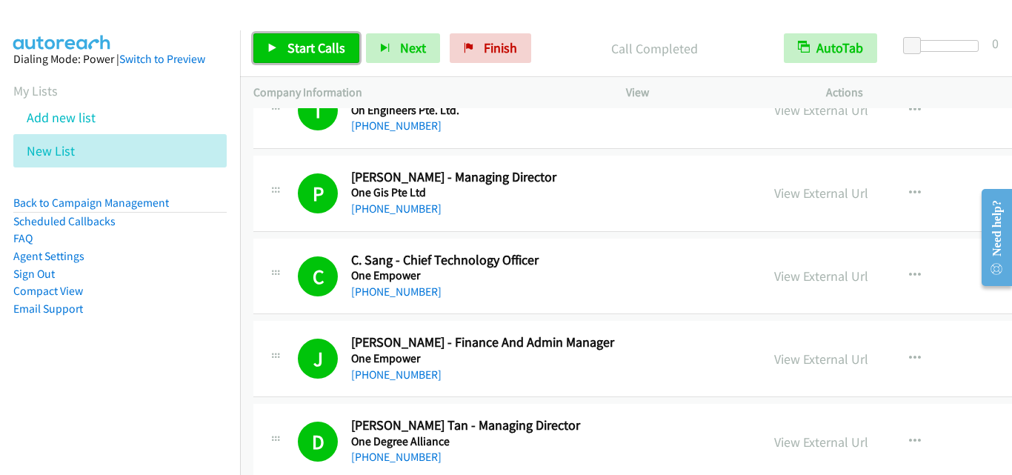
click at [334, 44] on span "Start Calls" at bounding box center [316, 47] width 58 height 17
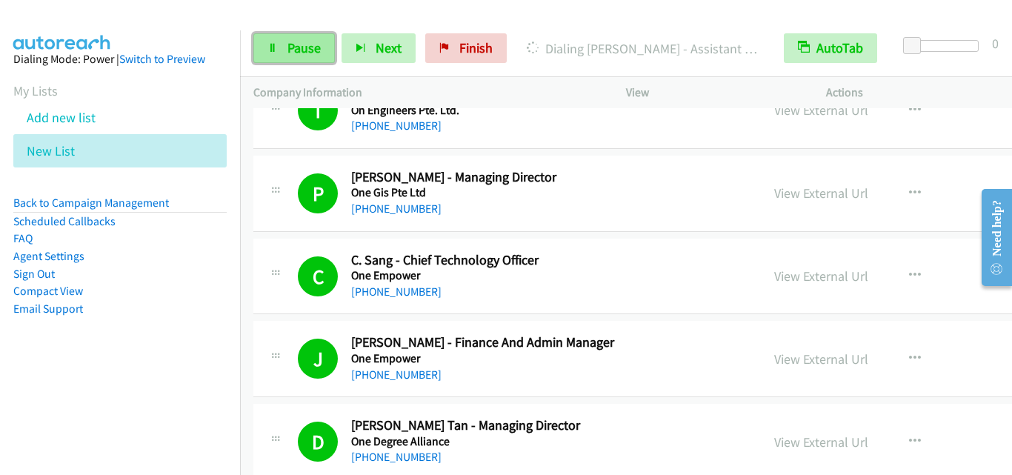
click at [304, 45] on span "Pause" at bounding box center [303, 47] width 33 height 17
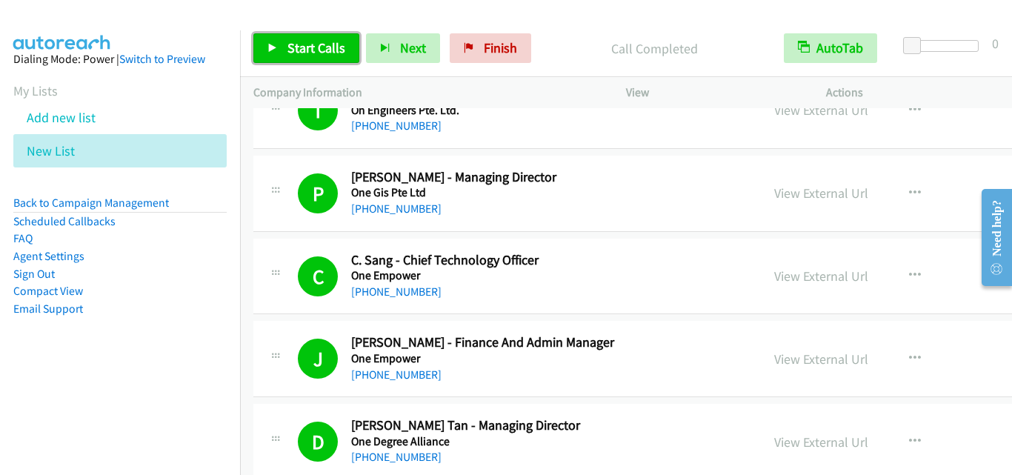
click at [328, 40] on span "Start Calls" at bounding box center [316, 47] width 58 height 17
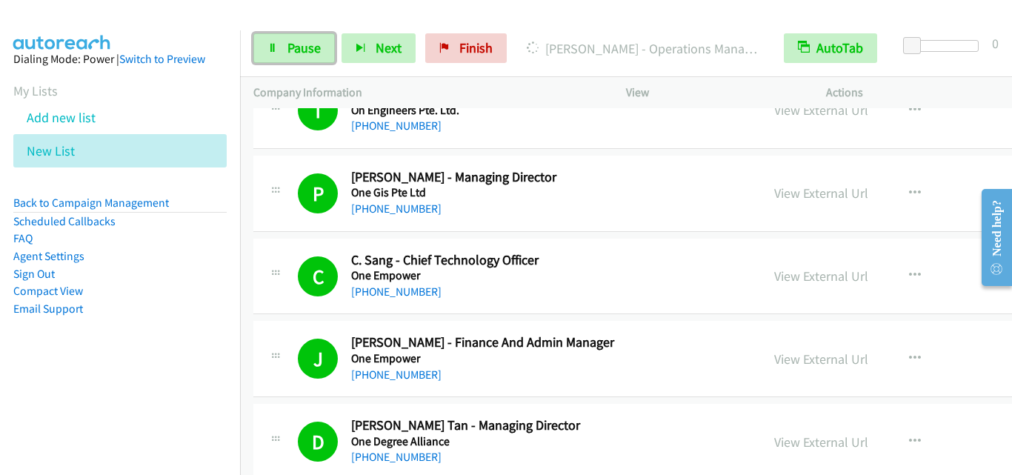
click at [305, 49] on span "Pause" at bounding box center [303, 47] width 33 height 17
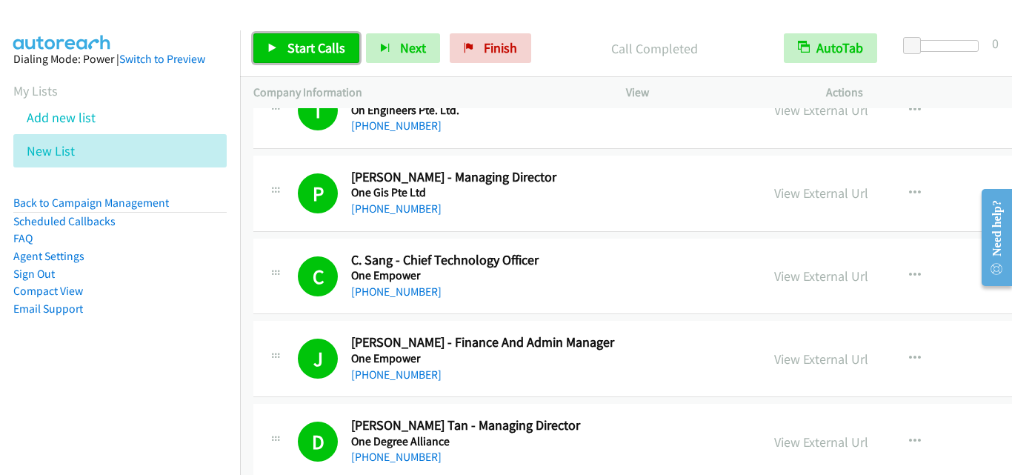
click at [277, 50] on icon at bounding box center [272, 49] width 10 height 10
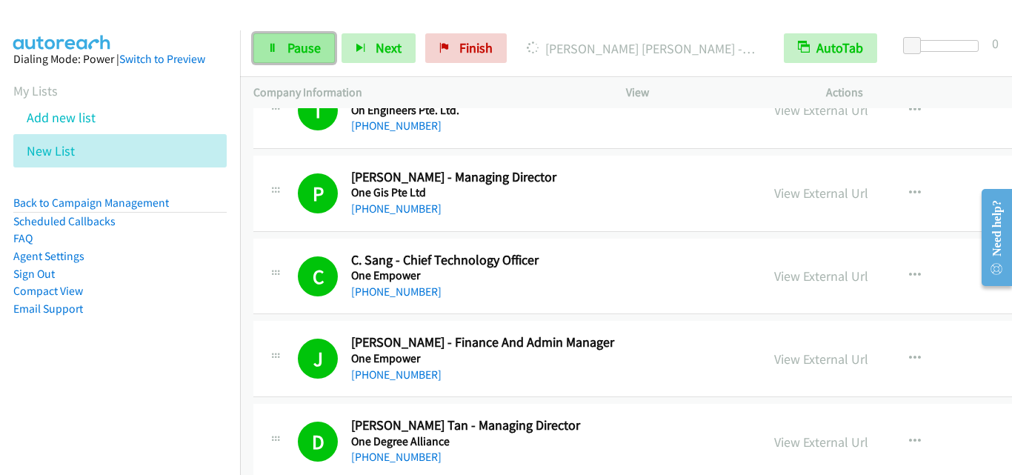
click at [307, 47] on span "Pause" at bounding box center [303, 47] width 33 height 17
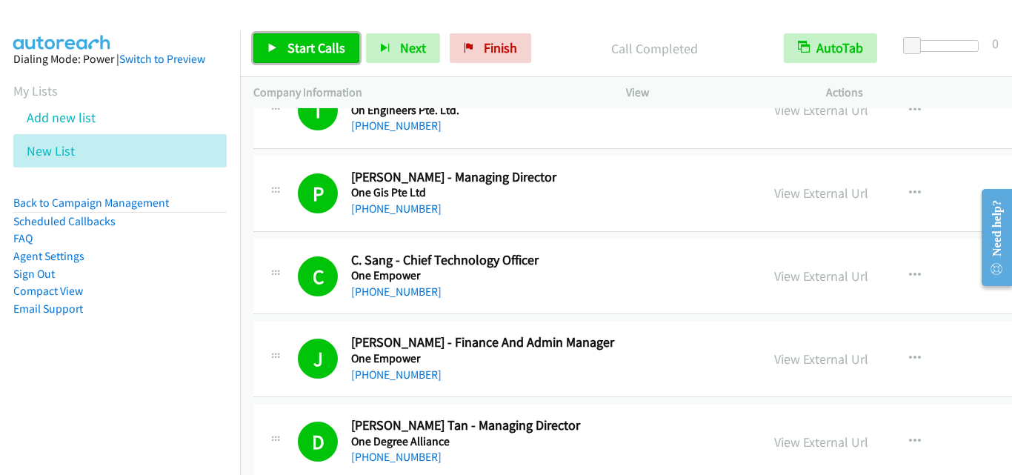
click at [310, 41] on span "Start Calls" at bounding box center [316, 47] width 58 height 17
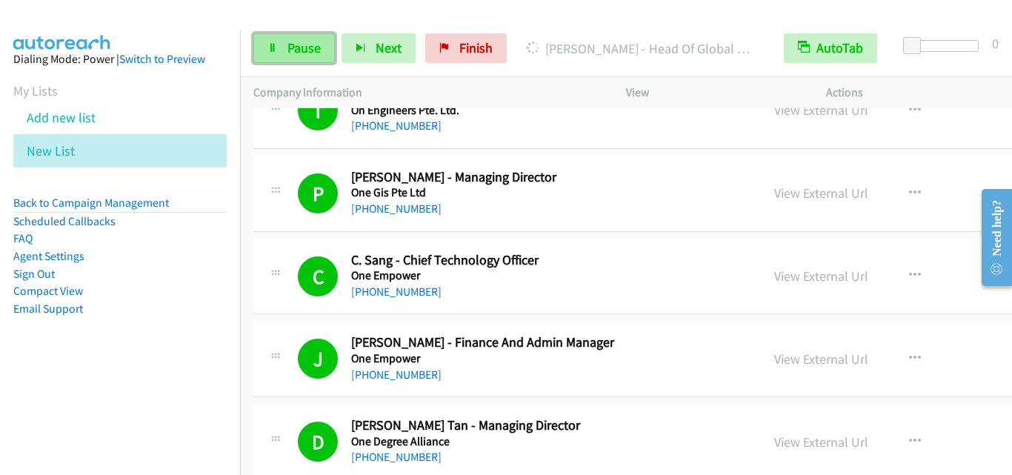
click at [332, 41] on link "Pause" at bounding box center [294, 48] width 82 height 30
